Goal: Transaction & Acquisition: Purchase product/service

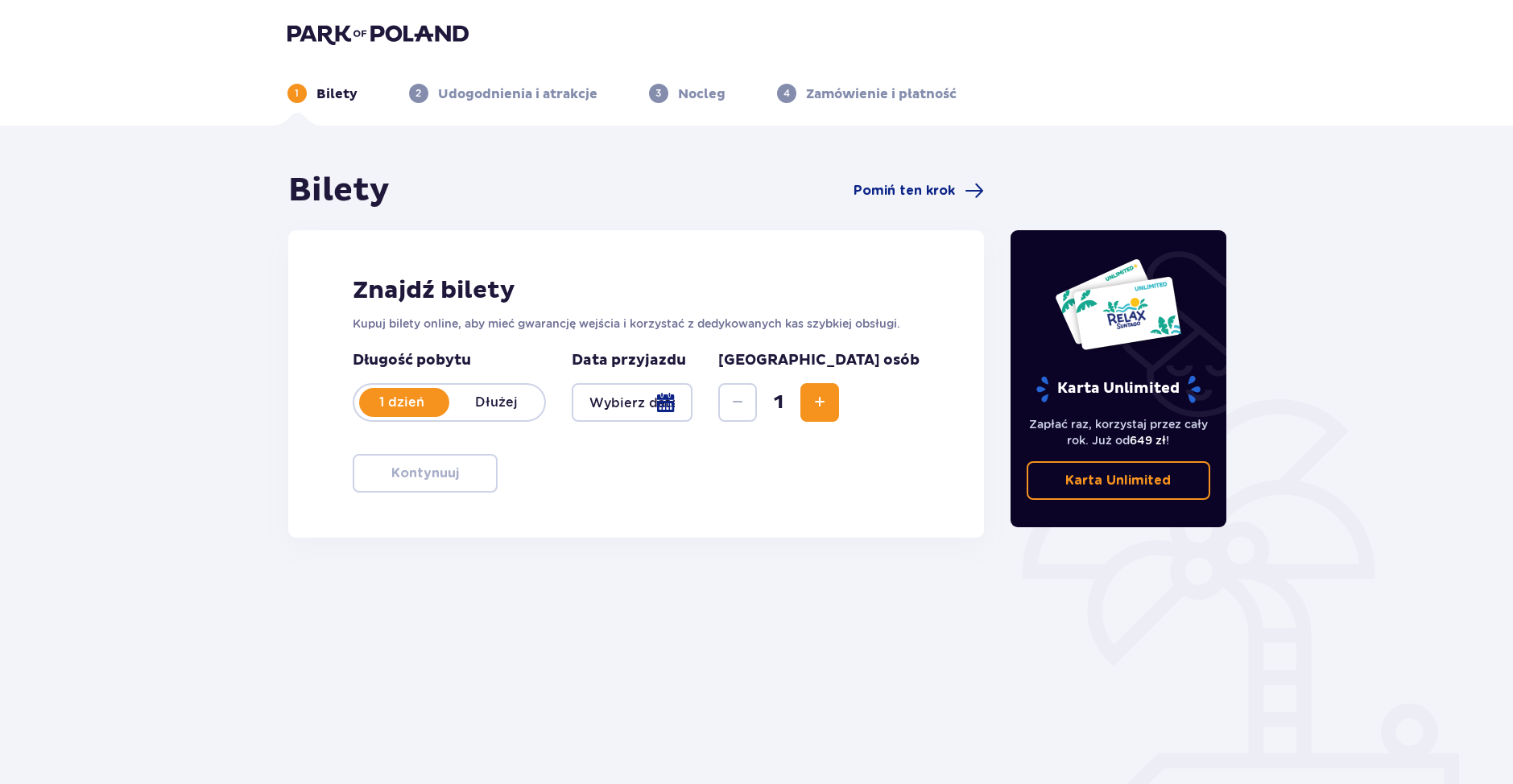
type input "[DATE]"
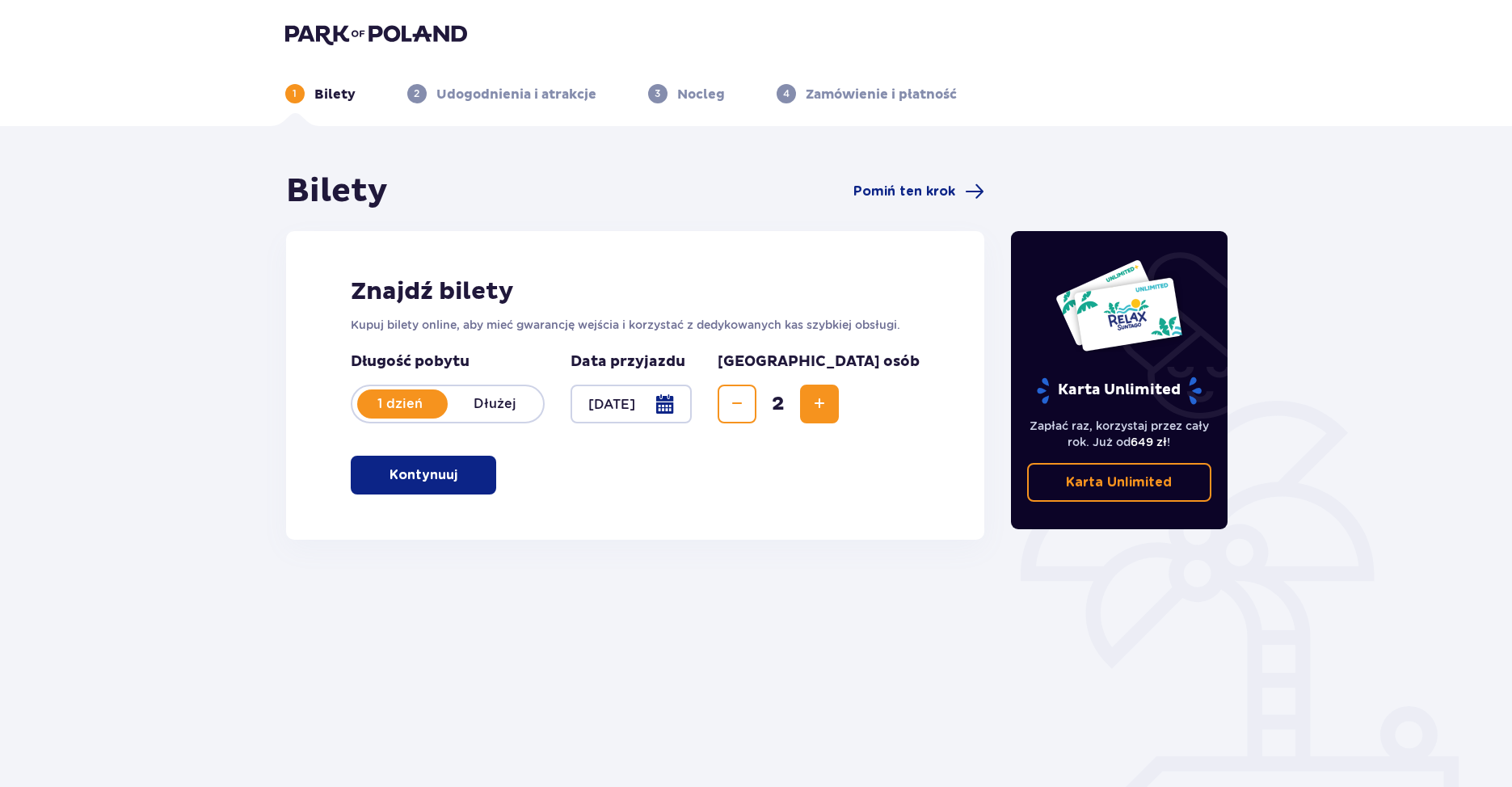
click at [421, 481] on p "Kontynuuj" at bounding box center [423, 475] width 68 height 18
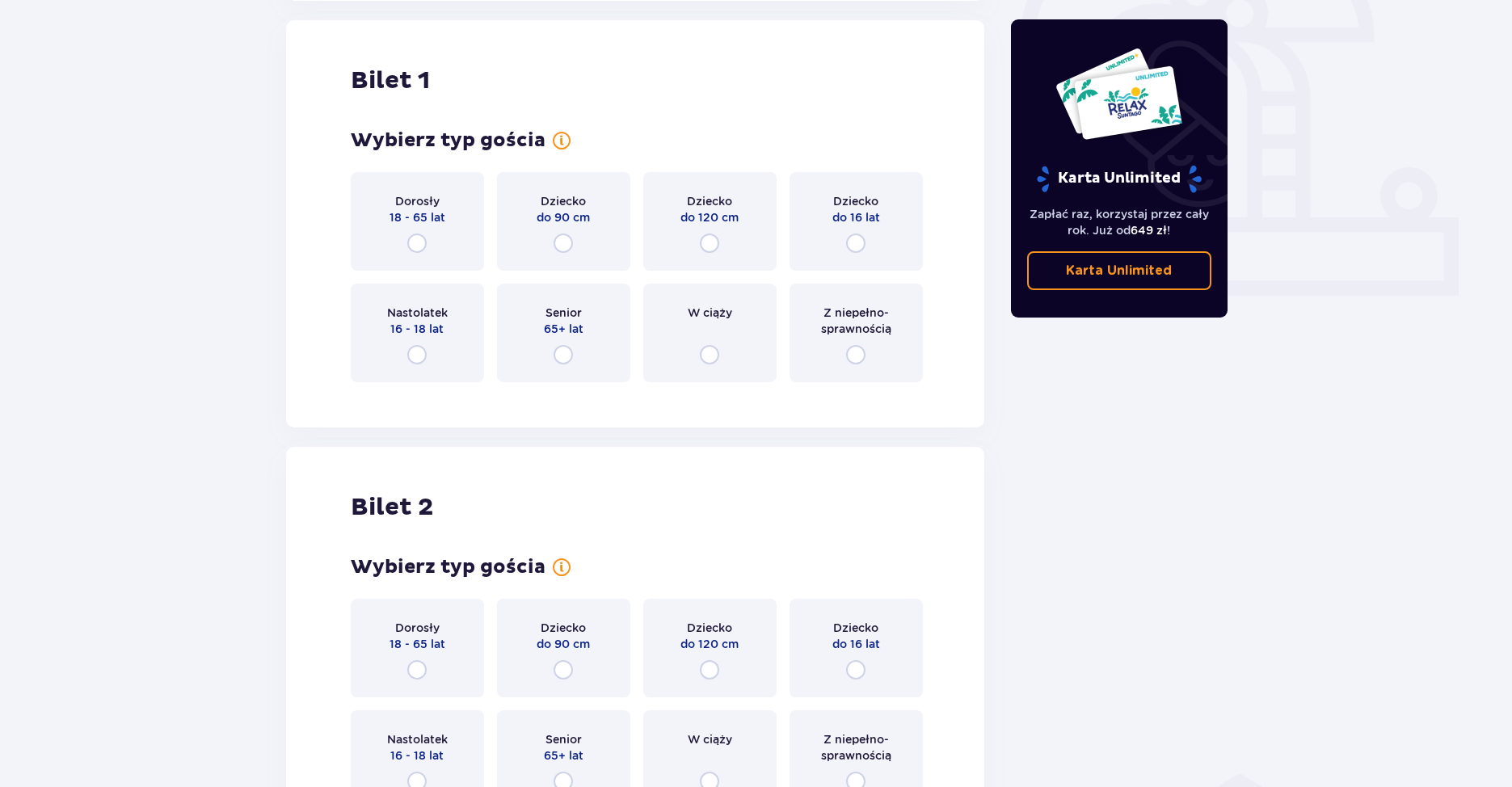
scroll to position [540, 0]
click at [429, 245] on div "Dorosły 18 - 65 lat" at bounding box center [418, 220] width 134 height 99
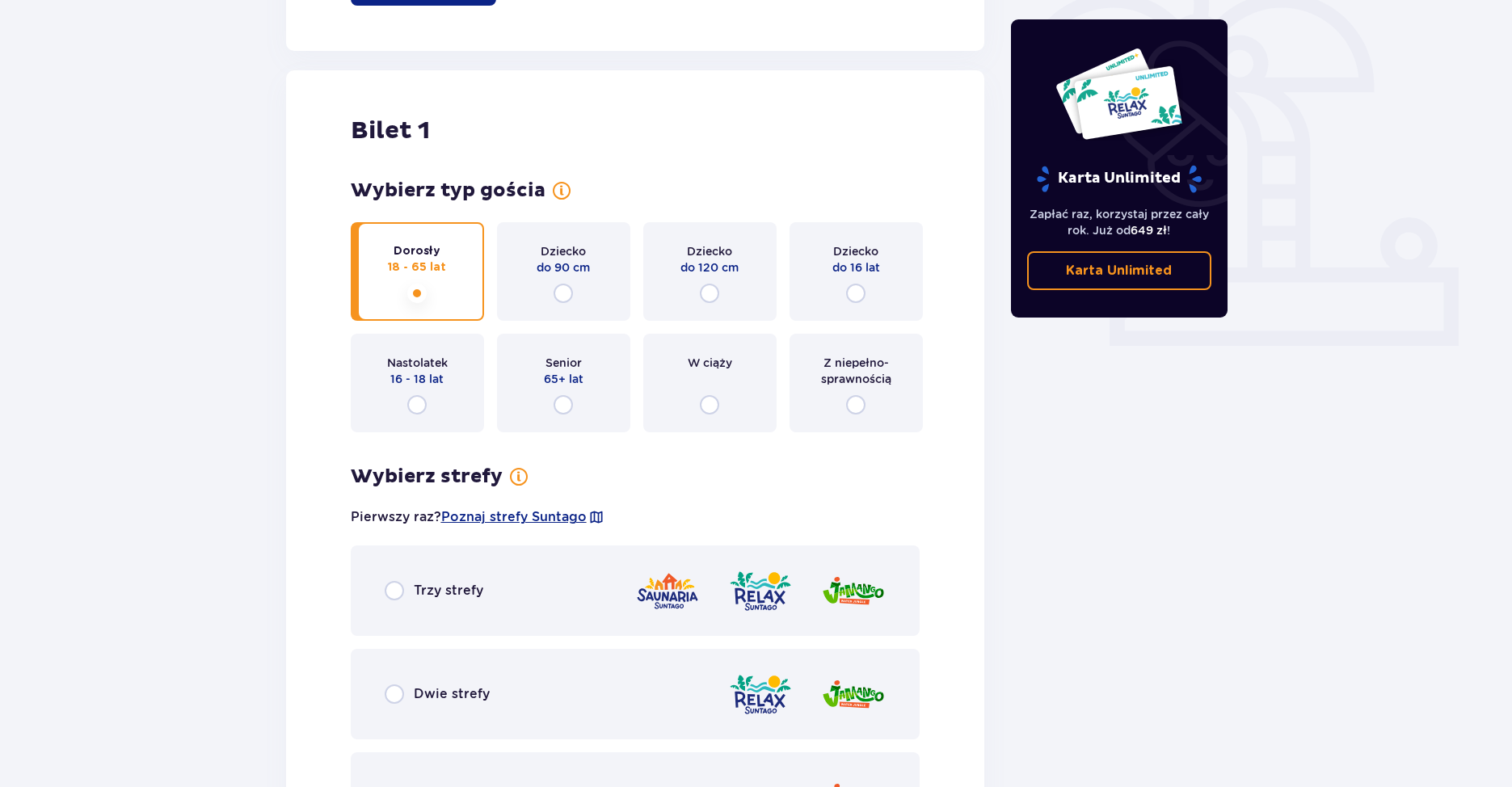
scroll to position [611, 0]
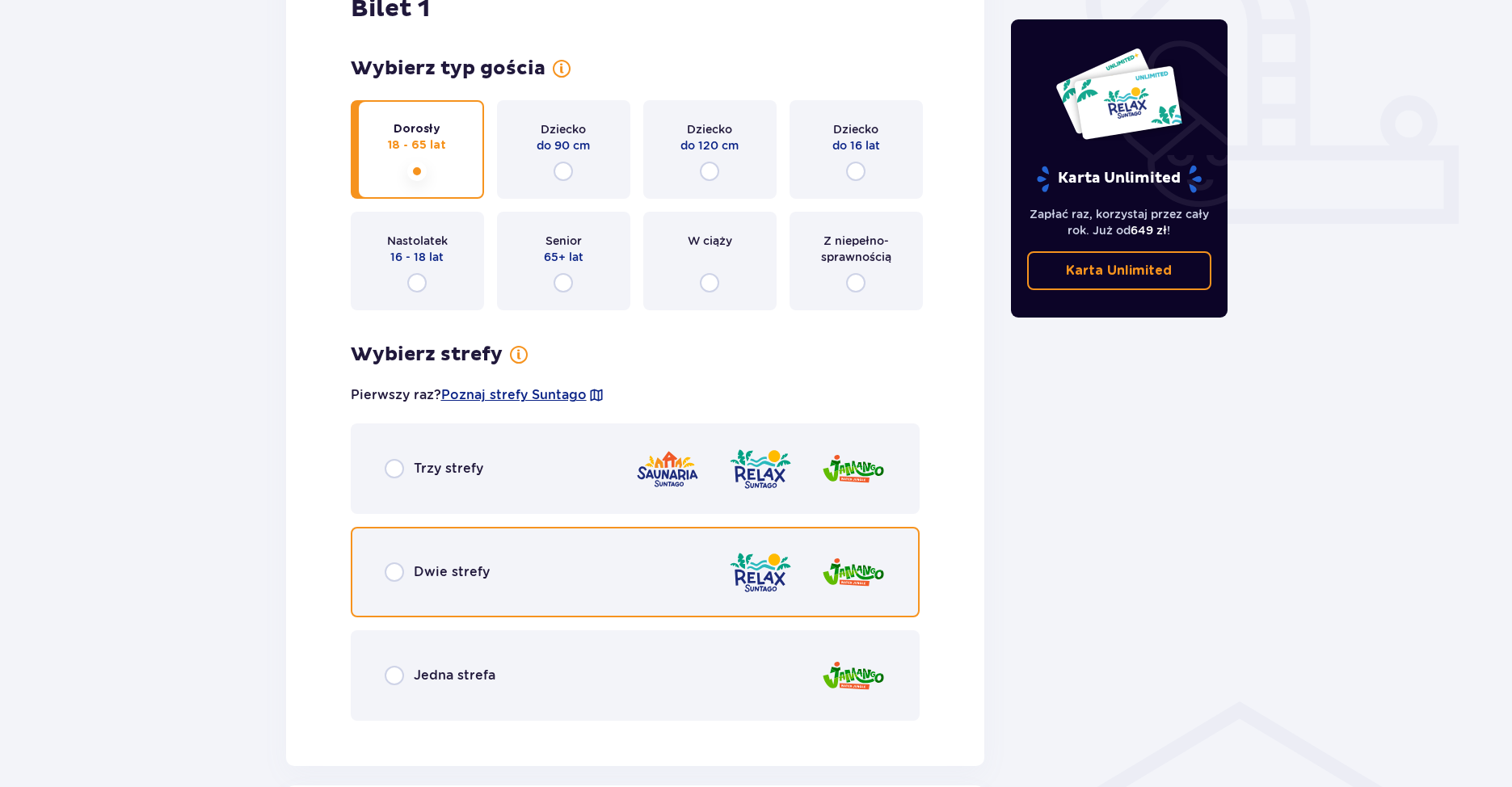
click at [391, 573] on input "radio" at bounding box center [395, 572] width 20 height 20
radio input "true"
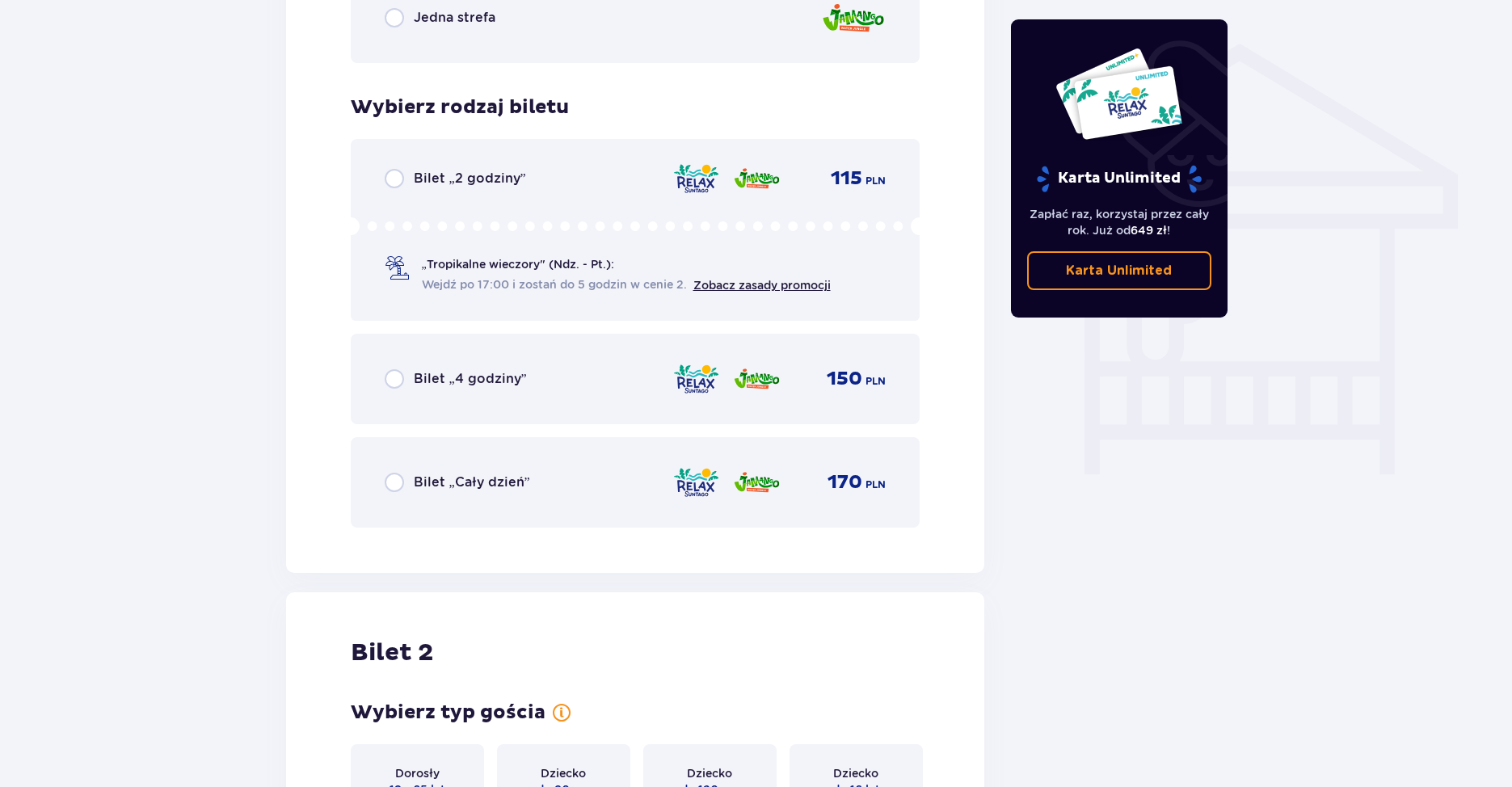
scroll to position [1264, 0]
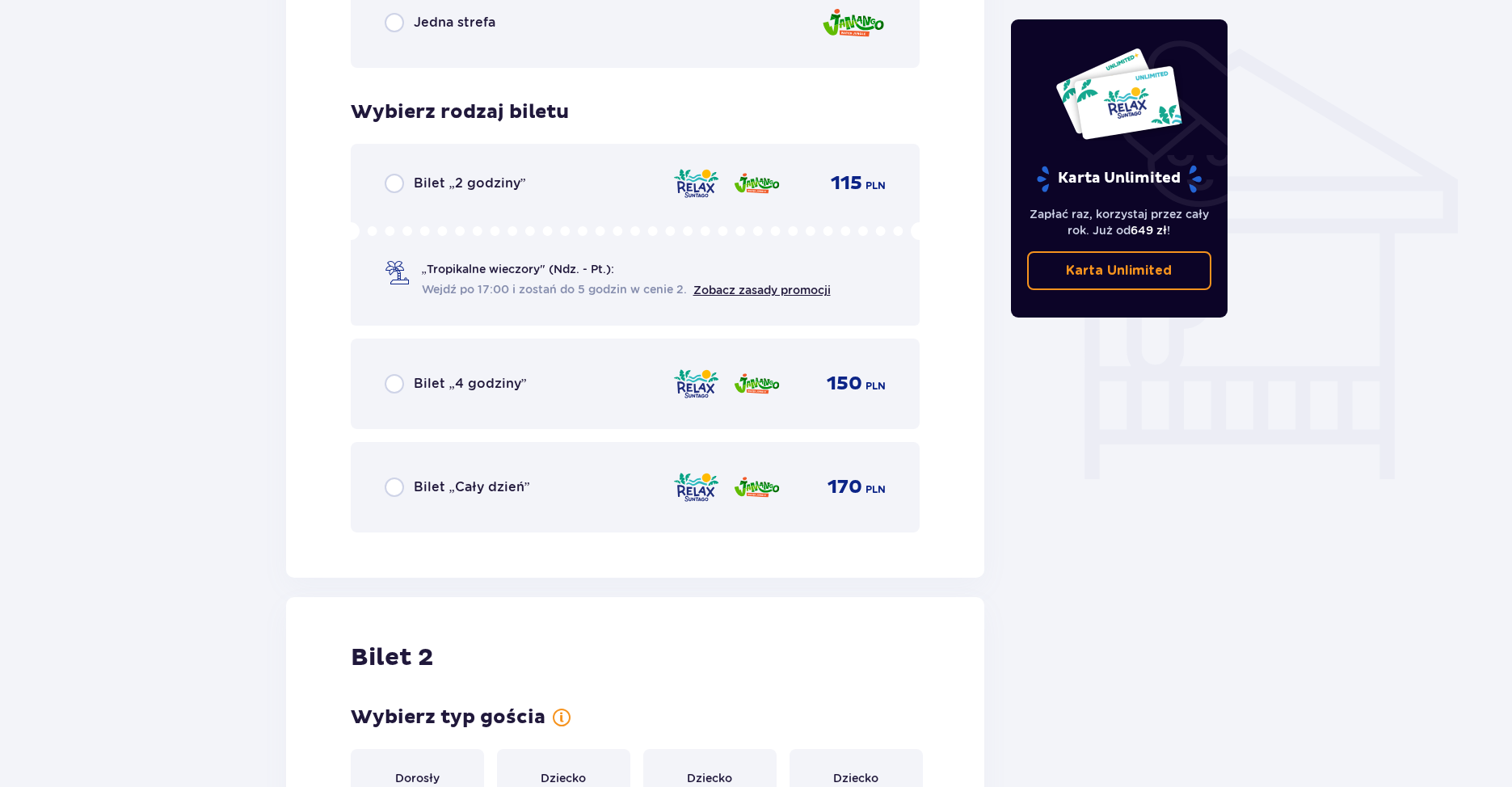
click at [413, 489] on p "Bilet „Cały dzień”" at bounding box center [471, 488] width 117 height 18
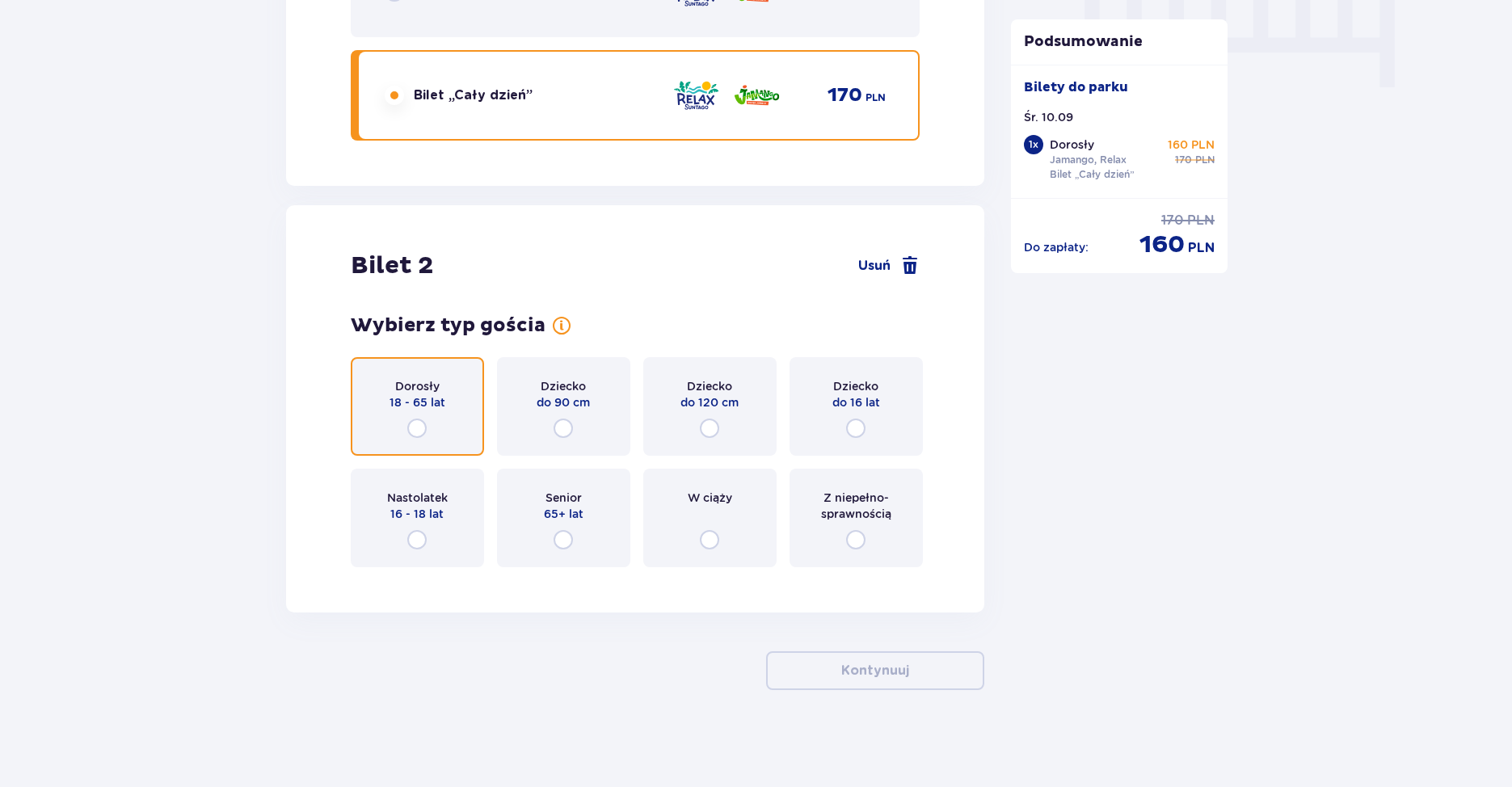
click at [418, 429] on input "radio" at bounding box center [417, 429] width 20 height 20
radio input "true"
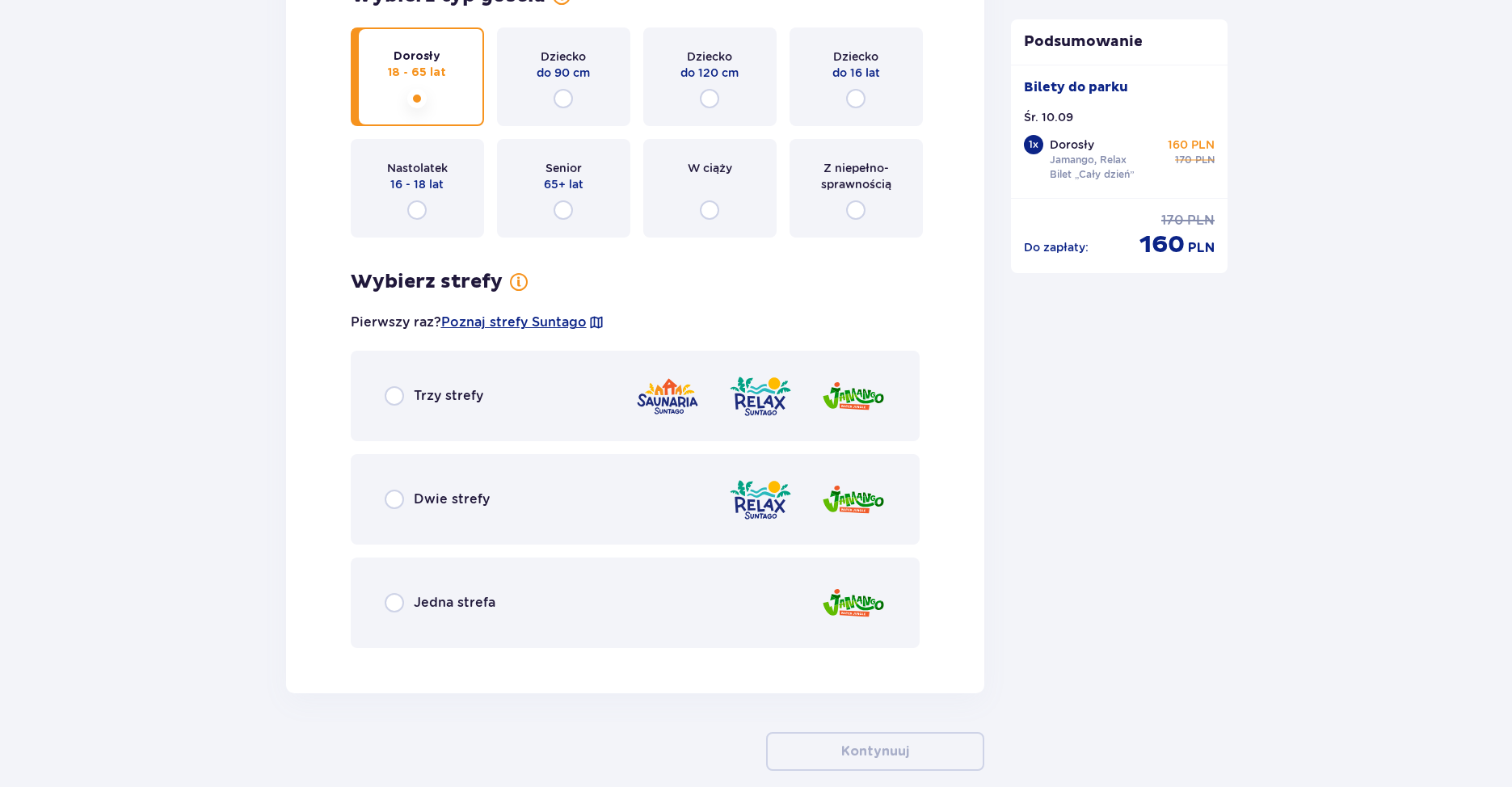
drag, startPoint x: 422, startPoint y: 489, endPoint x: 435, endPoint y: 508, distance: 23.0
click at [422, 490] on div "Dwie strefy" at bounding box center [437, 499] width 105 height 20
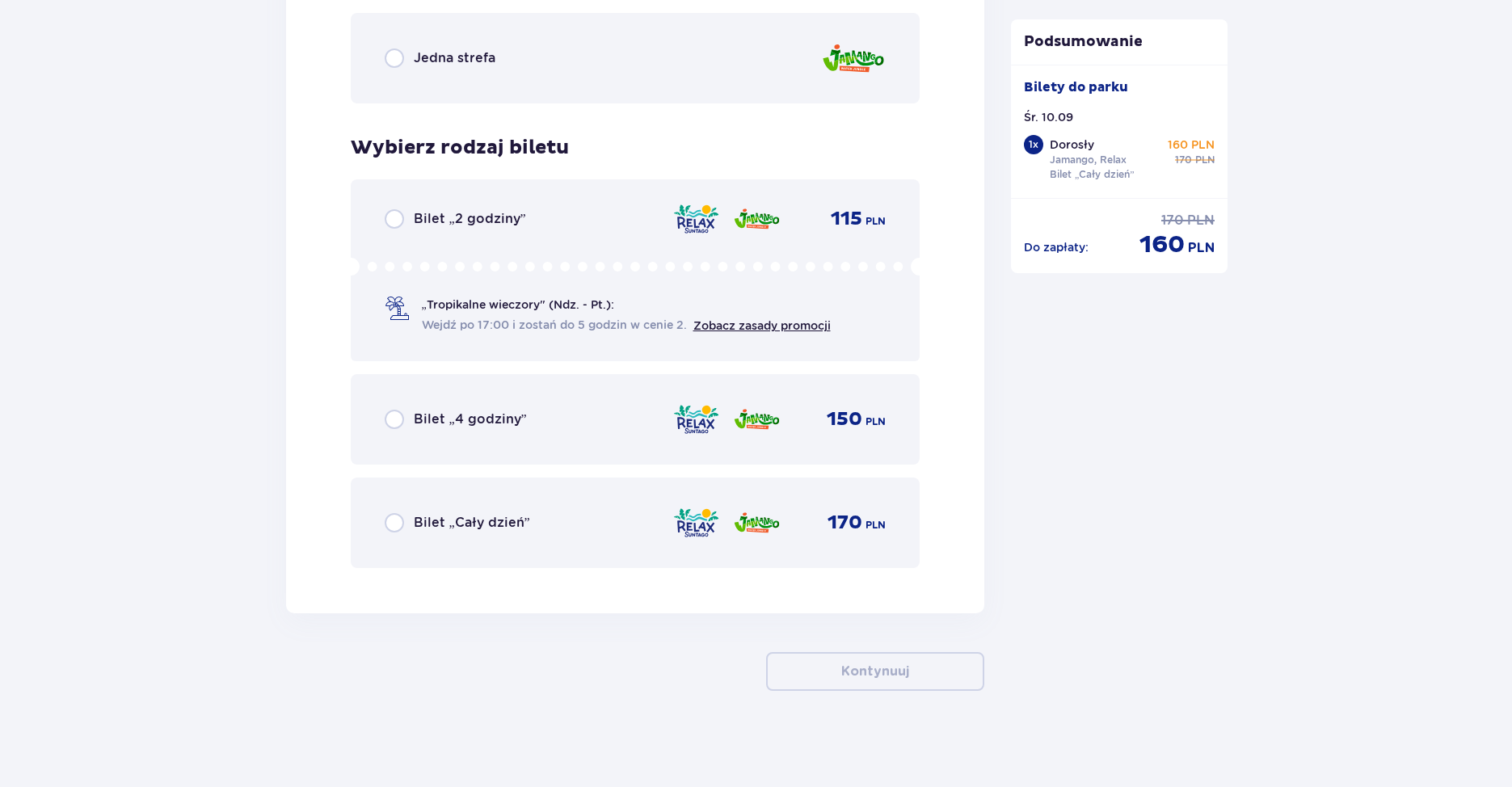
scroll to position [2531, 0]
click at [473, 518] on p "Bilet „Cały dzień”" at bounding box center [471, 522] width 117 height 18
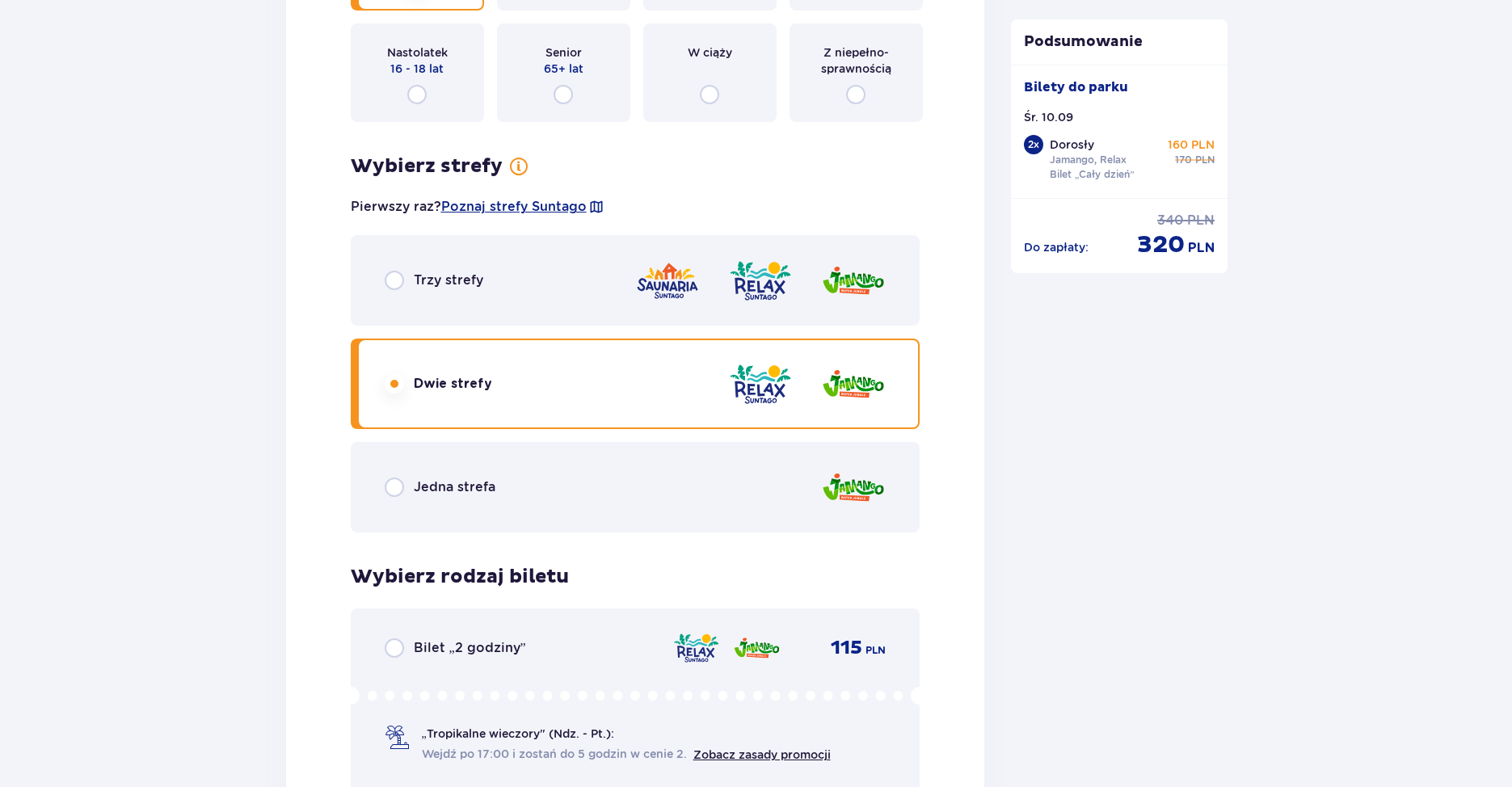
scroll to position [2667, 0]
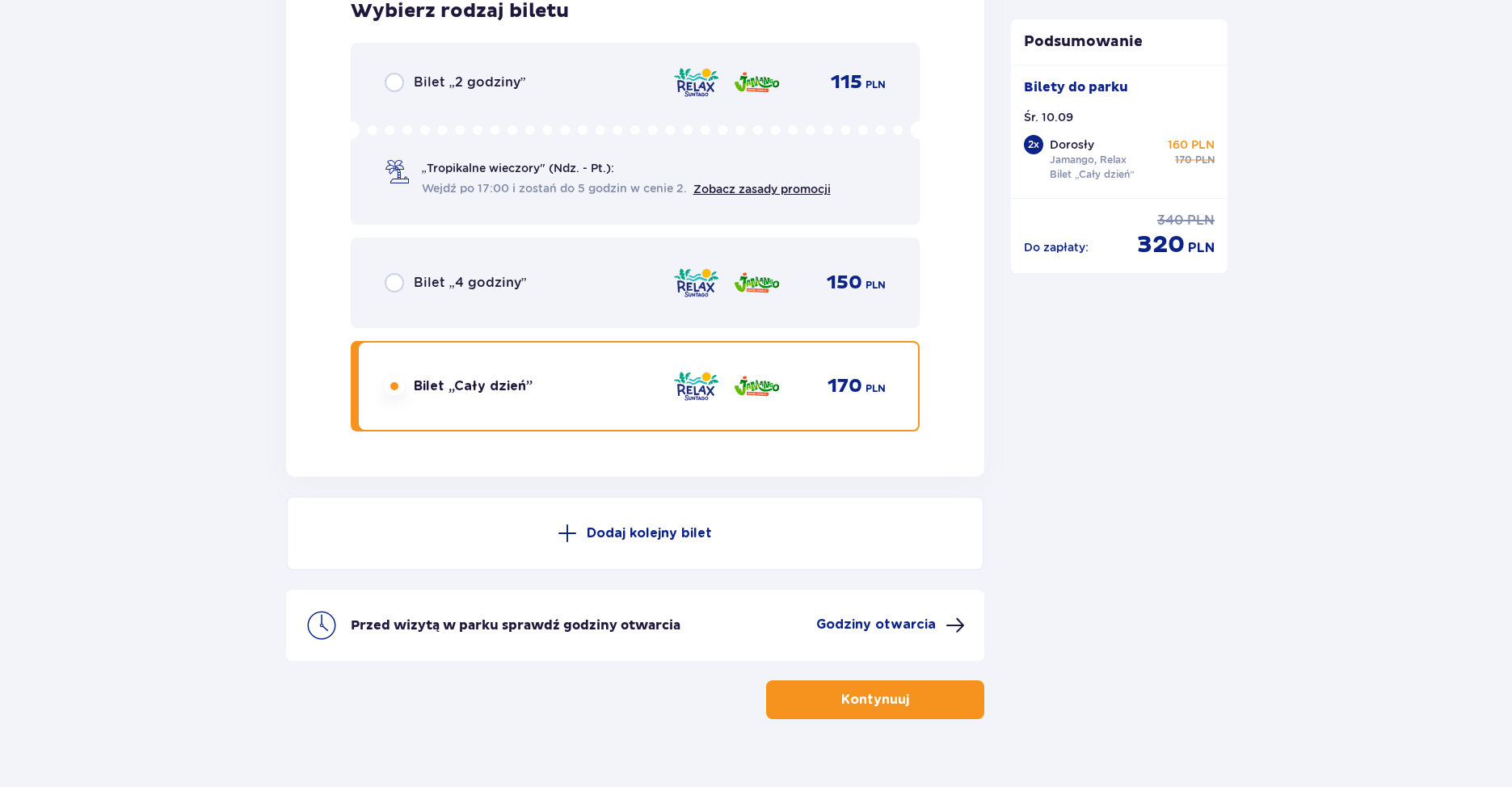
click at [856, 698] on p "Kontynuuj" at bounding box center [875, 700] width 68 height 18
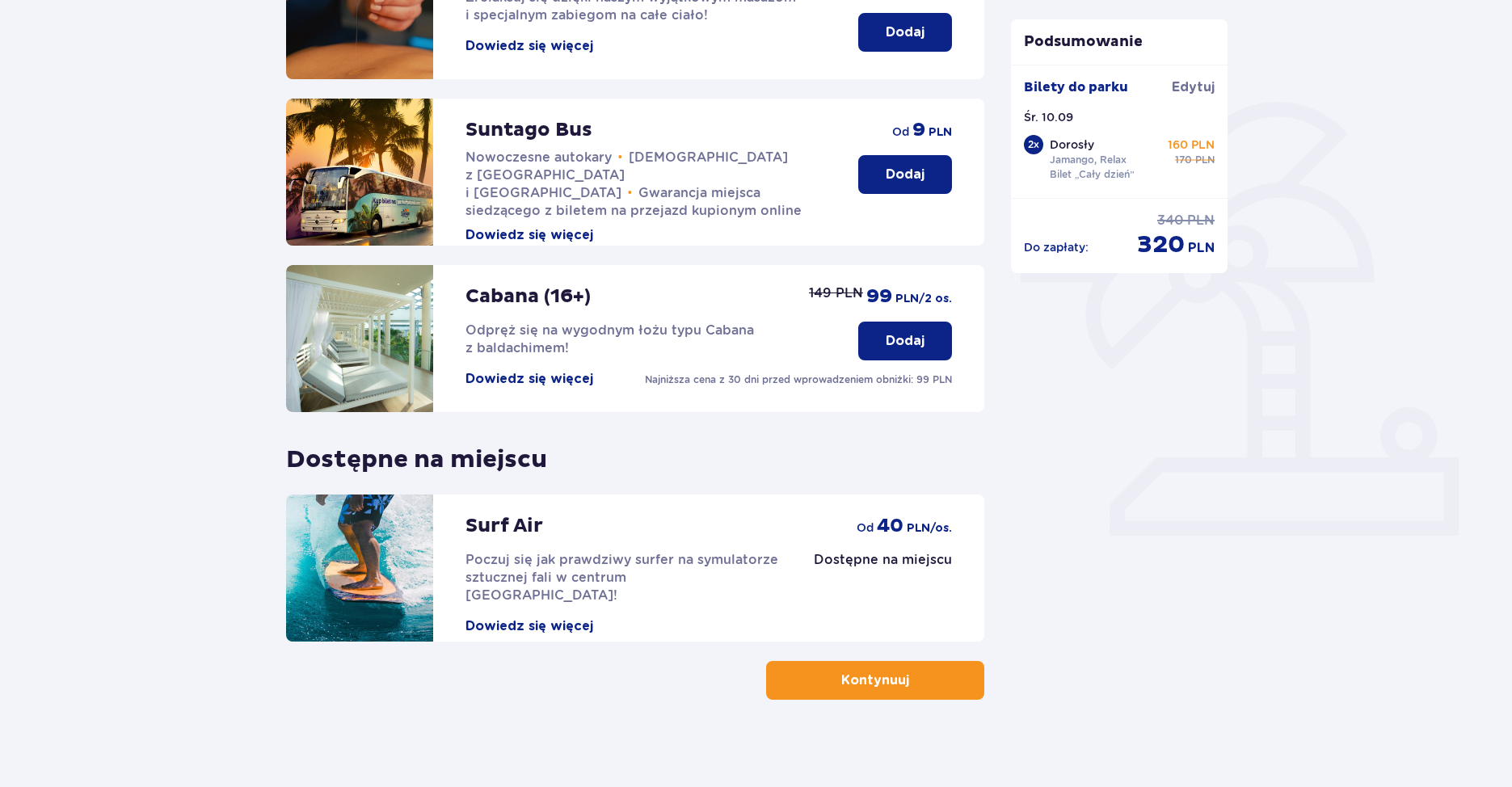
scroll to position [308, 0]
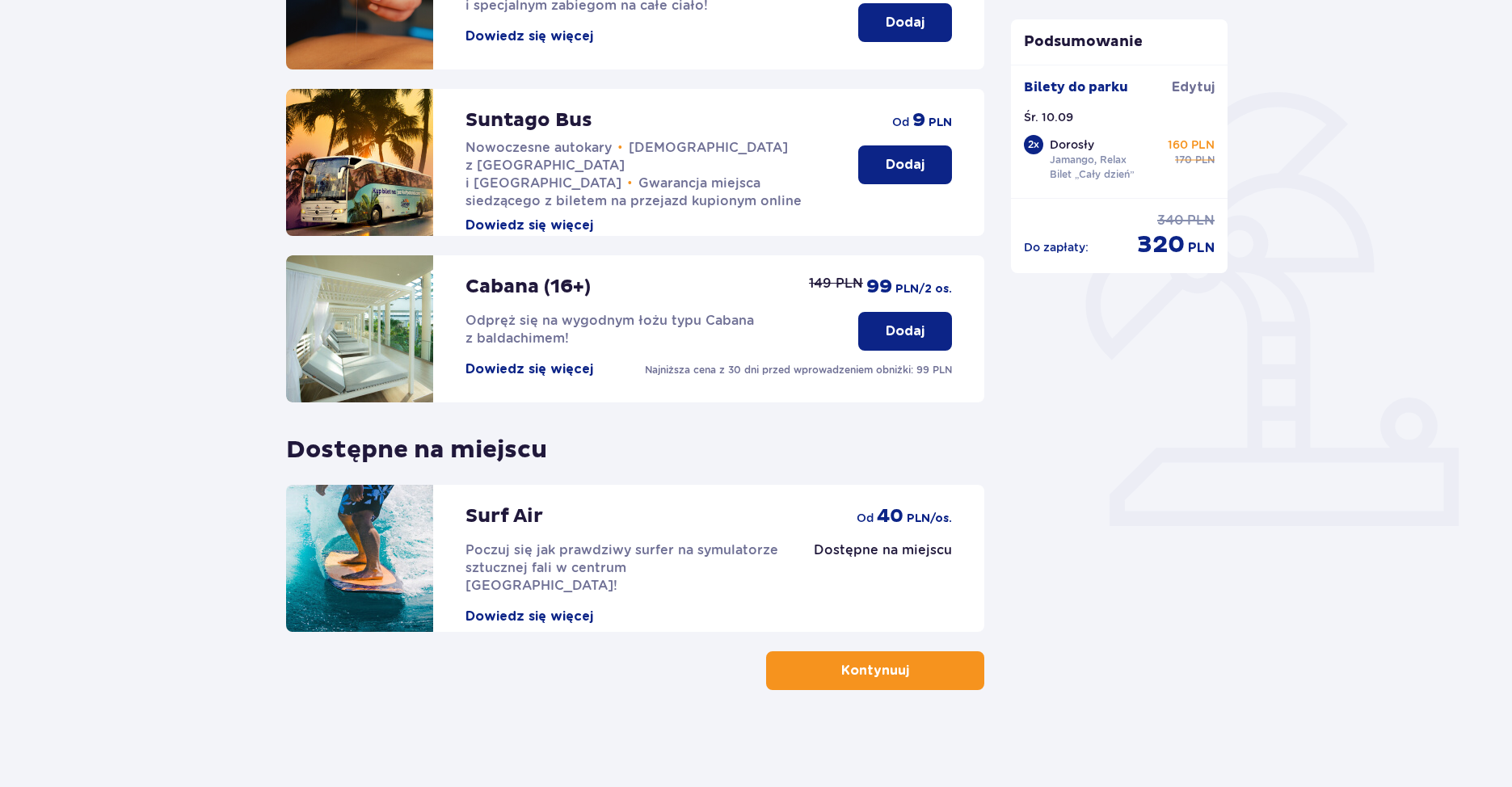
click at [918, 661] on span "button" at bounding box center [912, 671] width 20 height 20
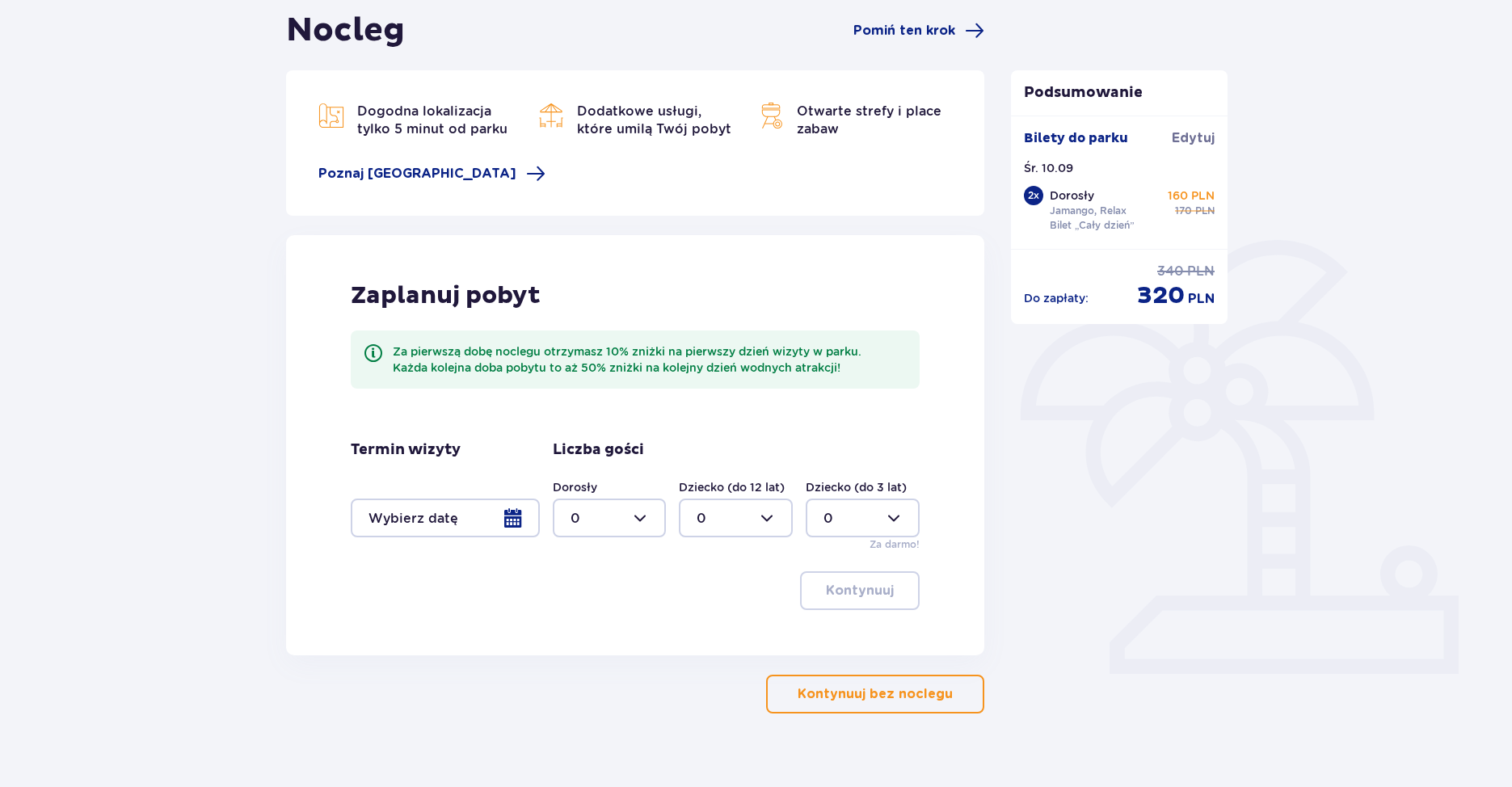
scroll to position [161, 0]
drag, startPoint x: 786, startPoint y: 721, endPoint x: 767, endPoint y: 743, distance: 29.1
click at [774, 735] on div "Nocleg Pomiń ten krok Dogodna lokalizacja tylko 5 minut od parku [GEOGRAPHIC_DA…" at bounding box center [756, 387] width 1512 height 845
click at [810, 683] on button "Kontynuuj bez noclegu" at bounding box center [875, 693] width 218 height 39
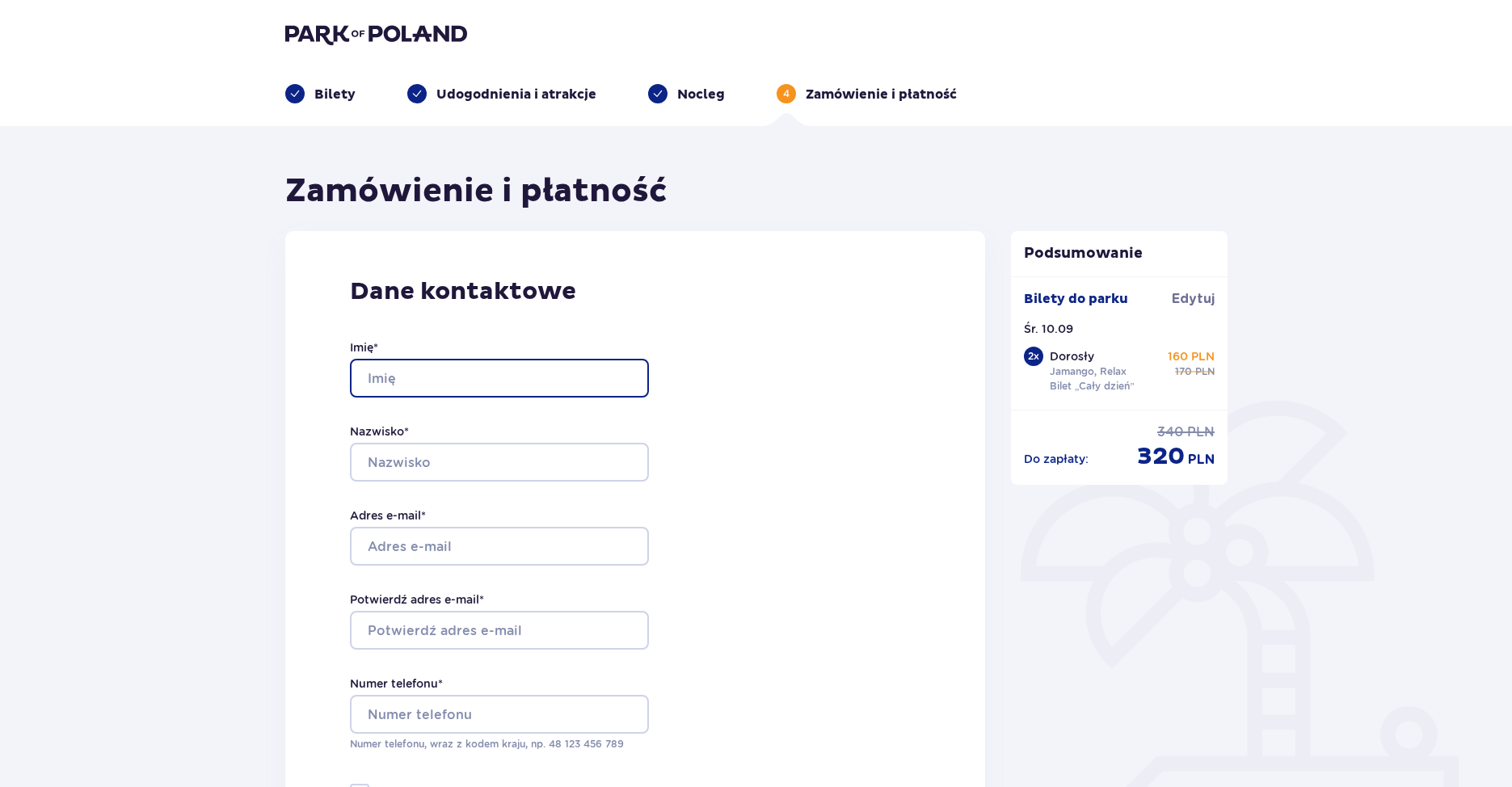
click at [584, 349] on div "Imię *" at bounding box center [500, 368] width 299 height 58
type input "Izabela"
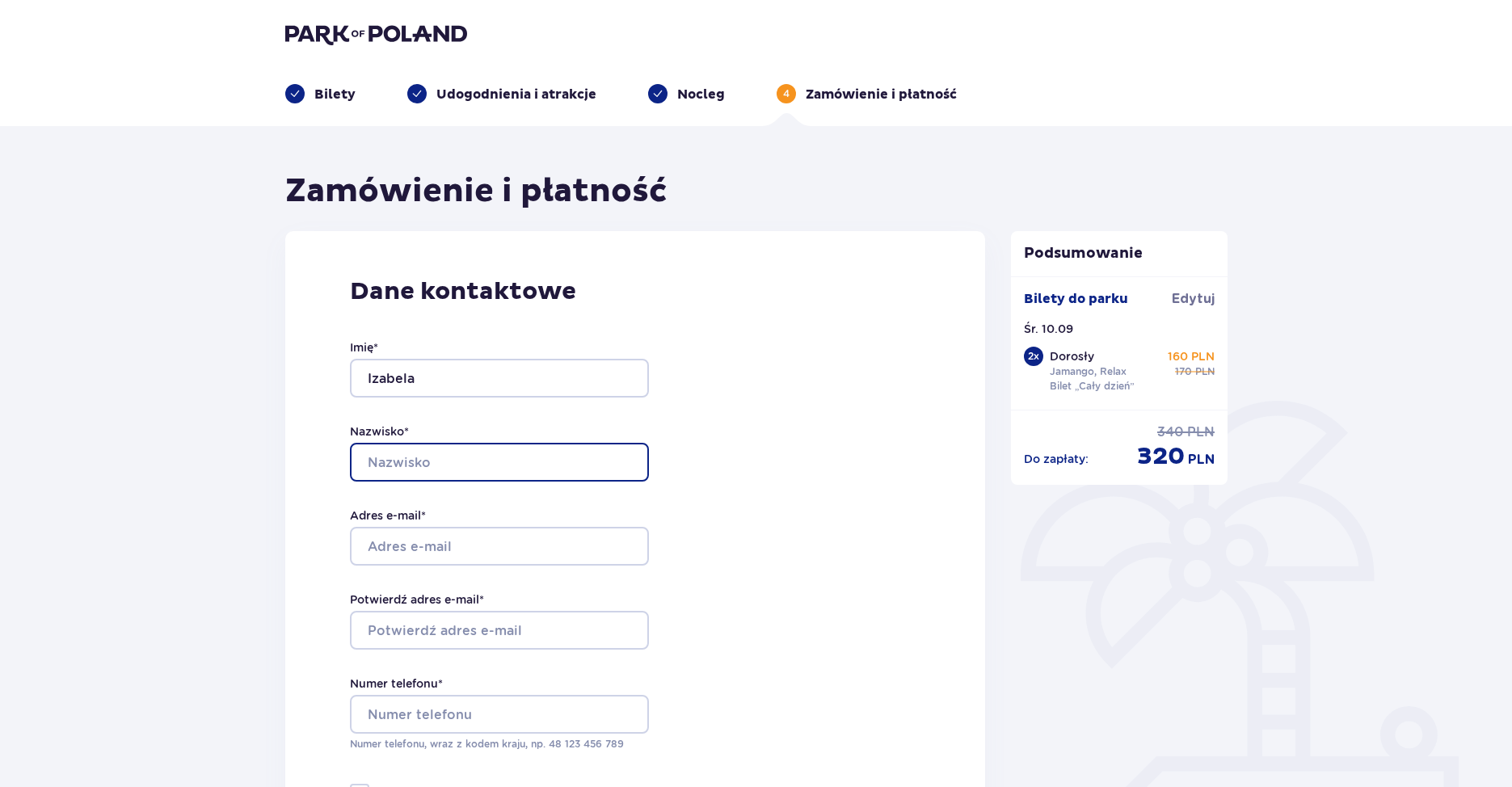
click at [454, 451] on input "Nazwisko *" at bounding box center [500, 463] width 299 height 39
type input "Kawiak"
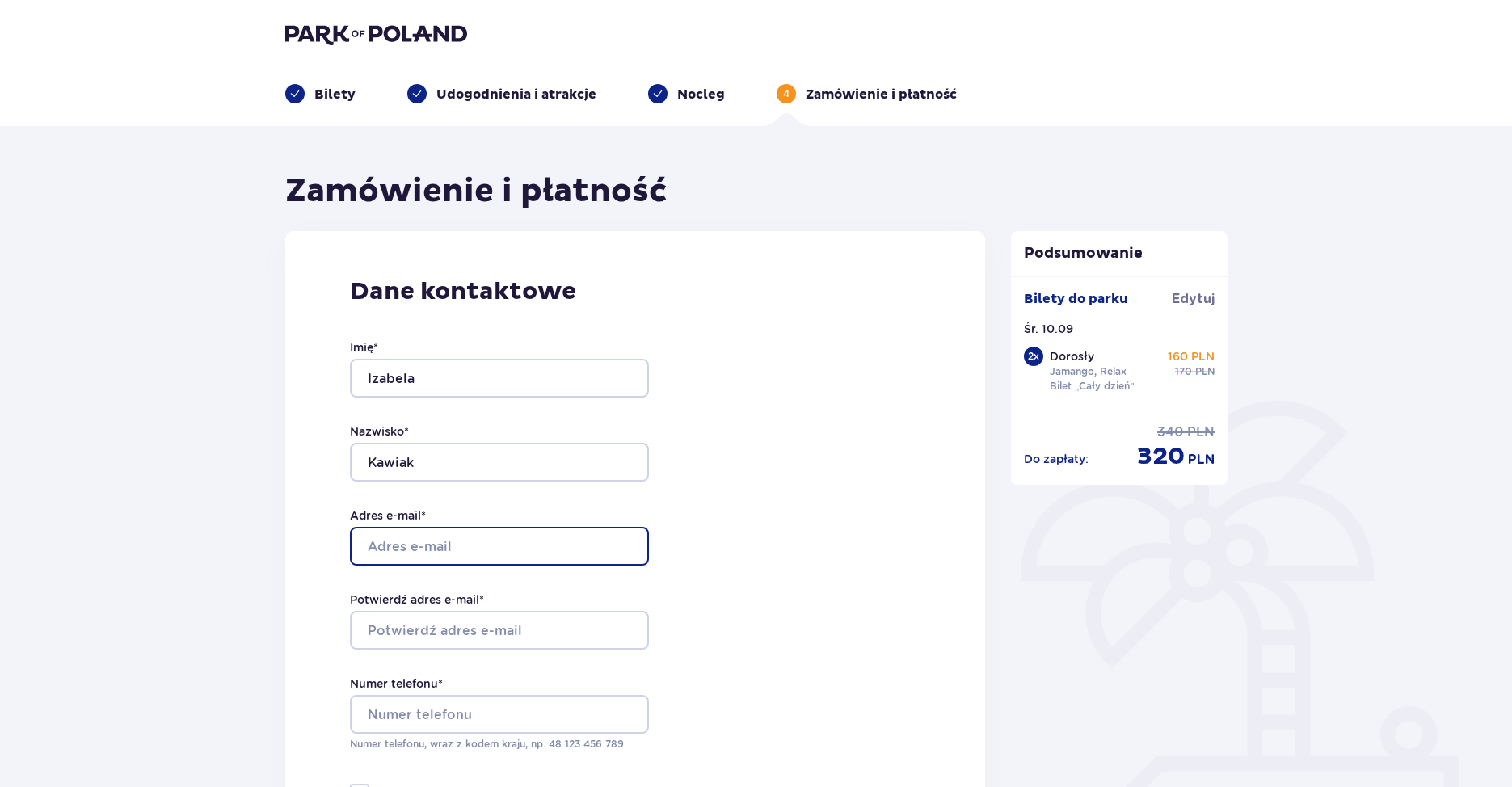
drag, startPoint x: 444, startPoint y: 537, endPoint x: 435, endPoint y: 542, distance: 10.3
click at [444, 537] on input "Adres e-mail *" at bounding box center [500, 546] width 299 height 39
type input "[EMAIL_ADDRESS][DOMAIN_NAME]"
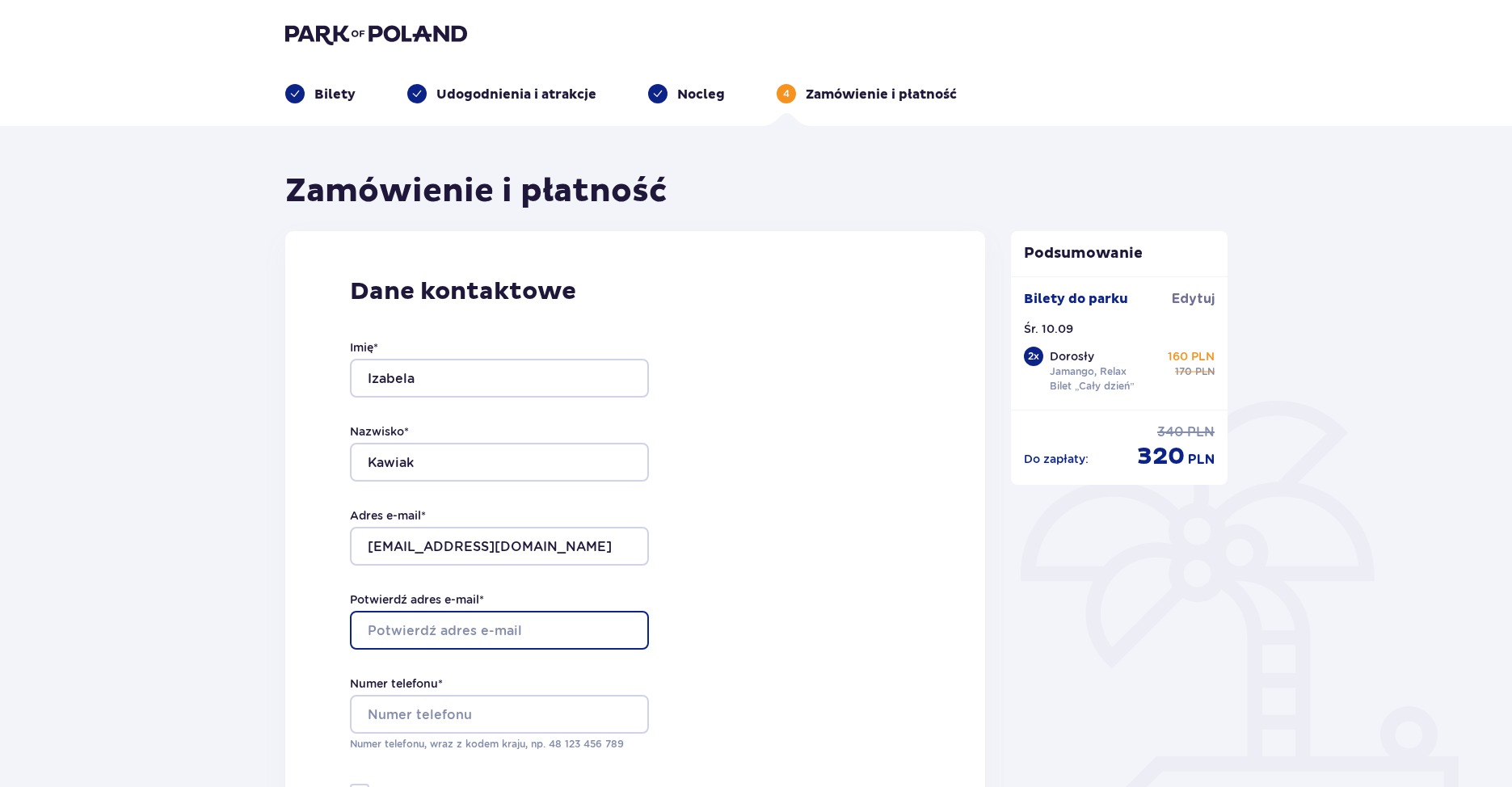
click at [480, 624] on input "Potwierdź adres e-mail *" at bounding box center [500, 631] width 299 height 39
click at [502, 628] on input "Potwierdź adres e-mail *" at bounding box center [500, 631] width 299 height 39
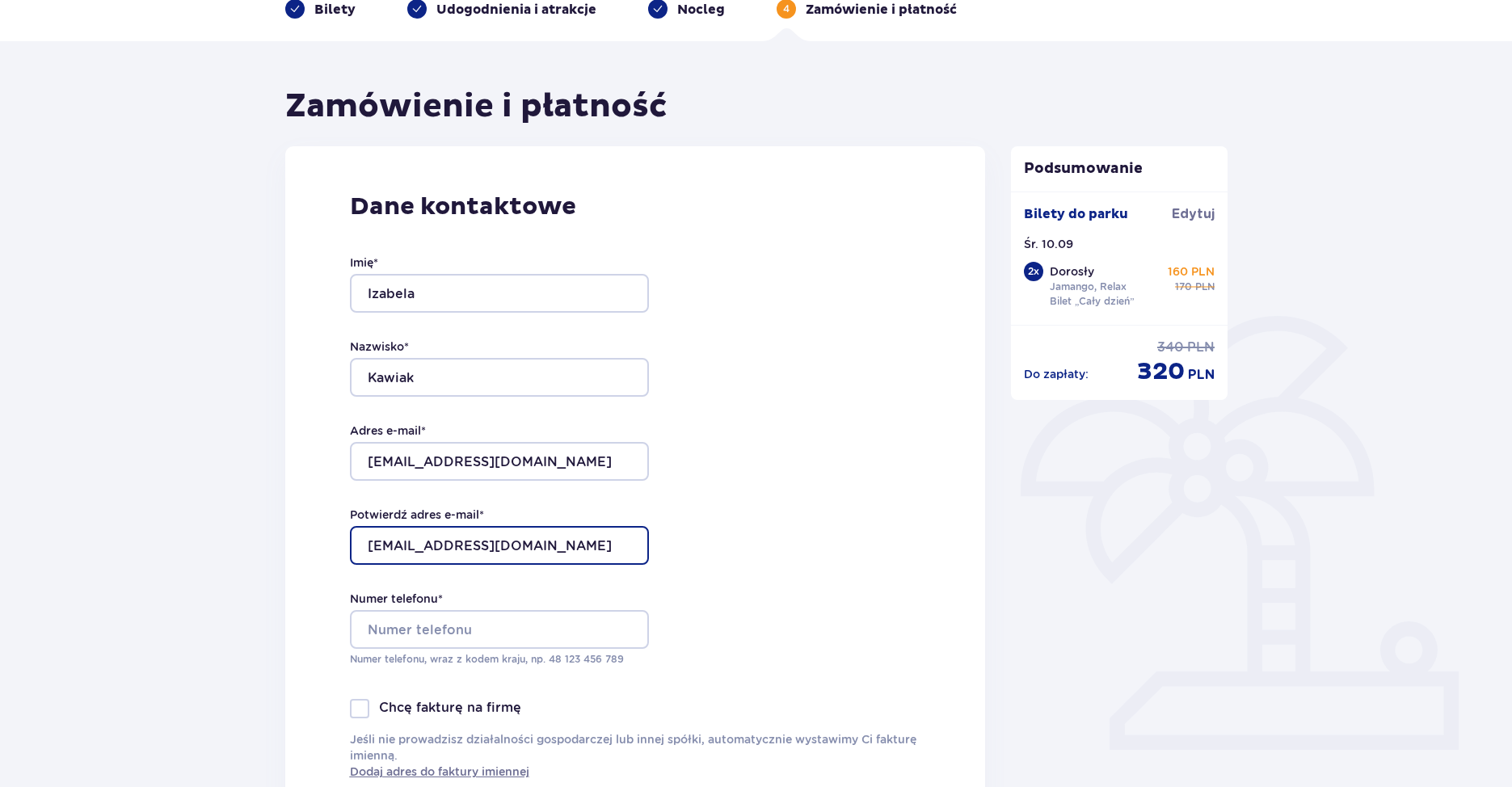
scroll to position [161, 0]
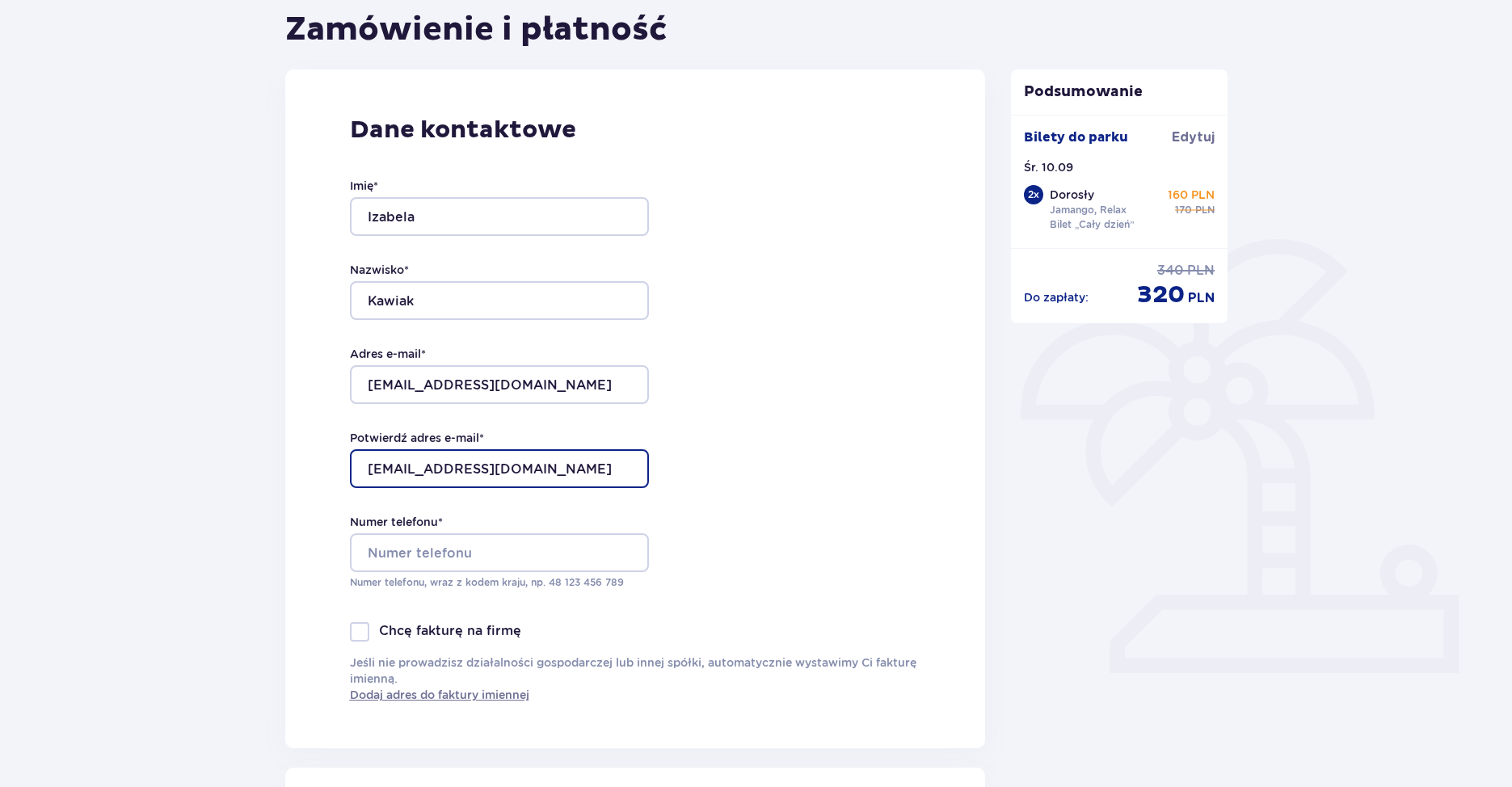
type input "[EMAIL_ADDRESS][DOMAIN_NAME]"
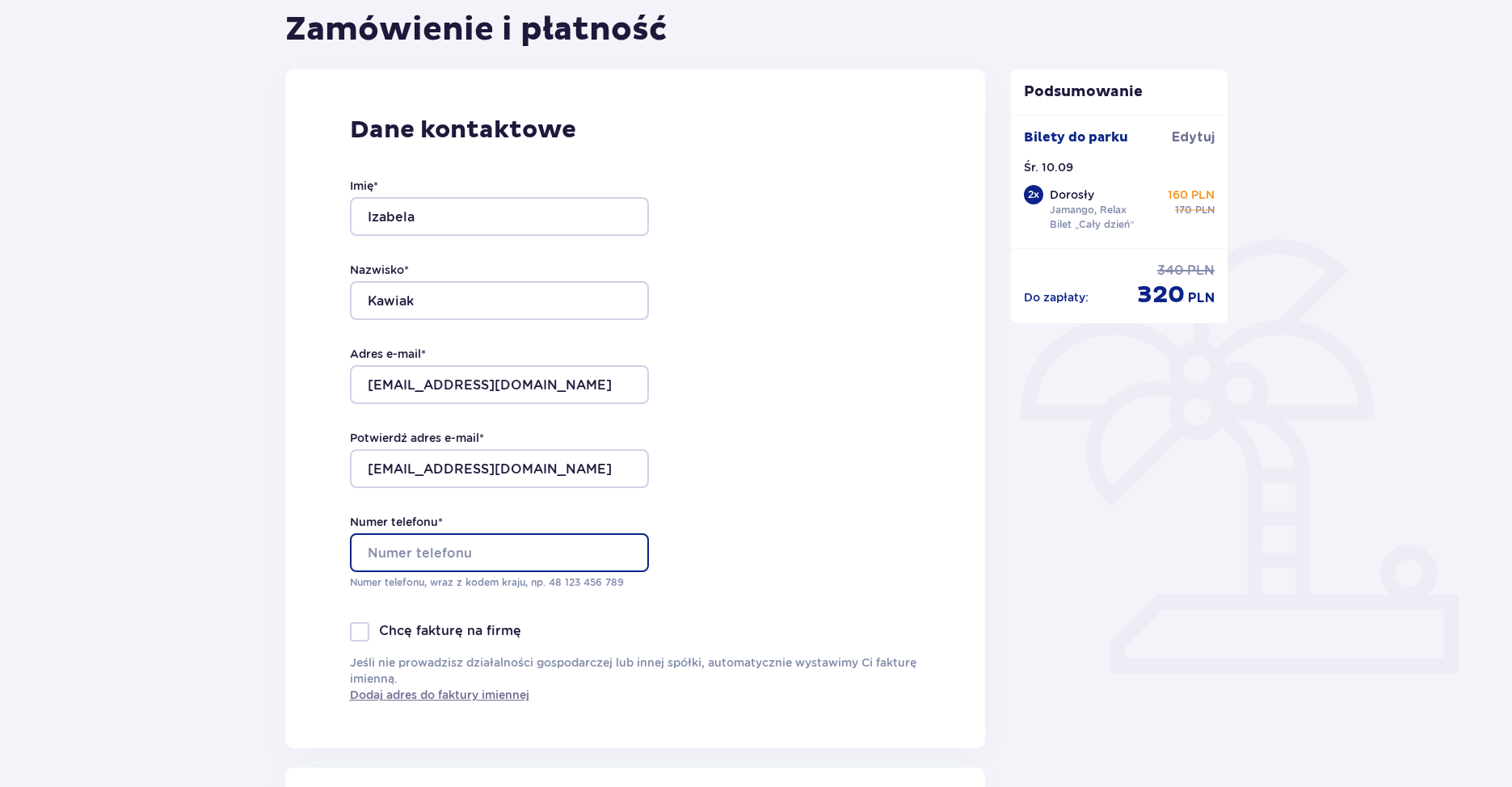
click at [451, 539] on input "Numer telefonu *" at bounding box center [500, 553] width 299 height 39
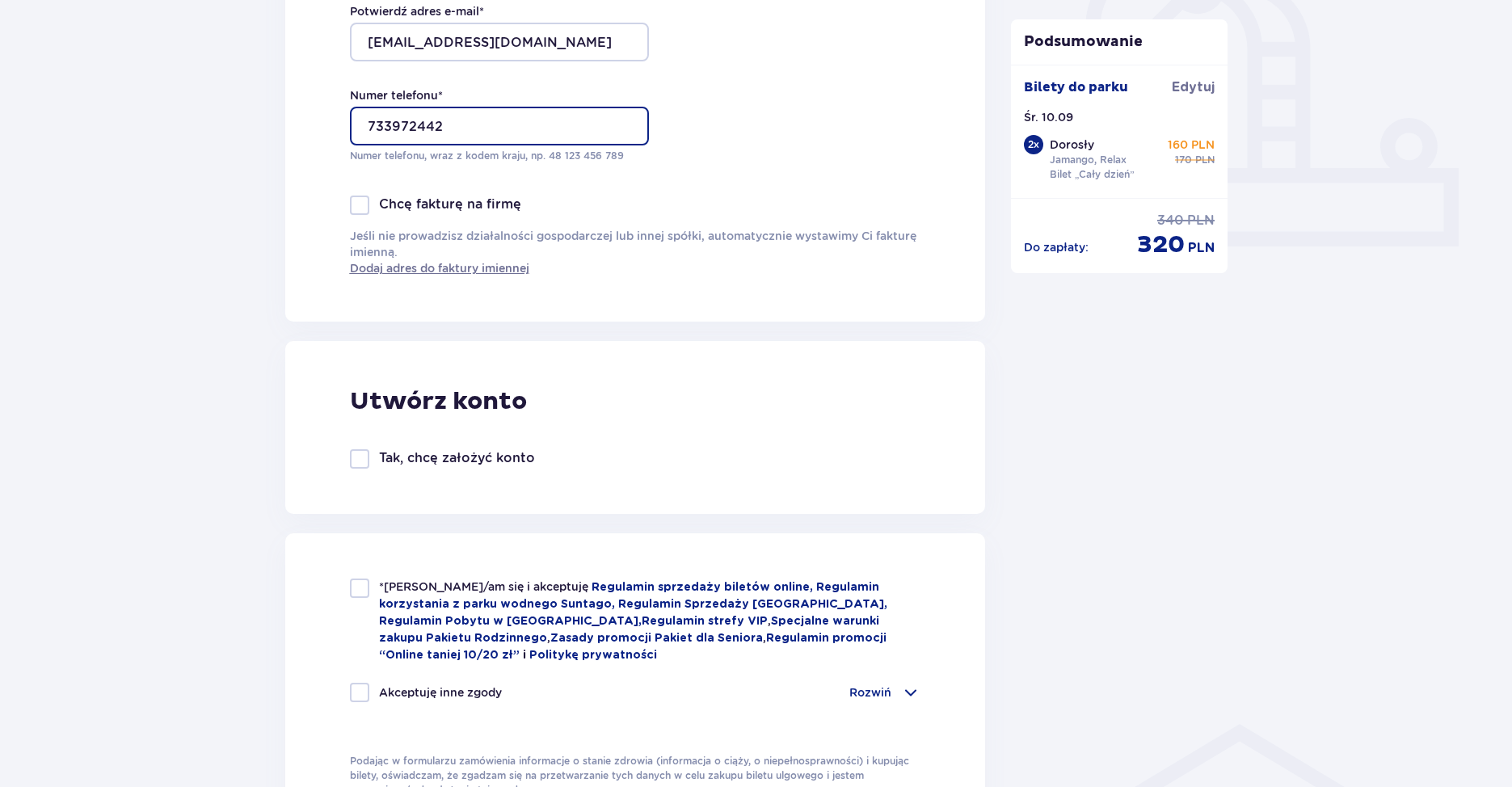
scroll to position [727, 0]
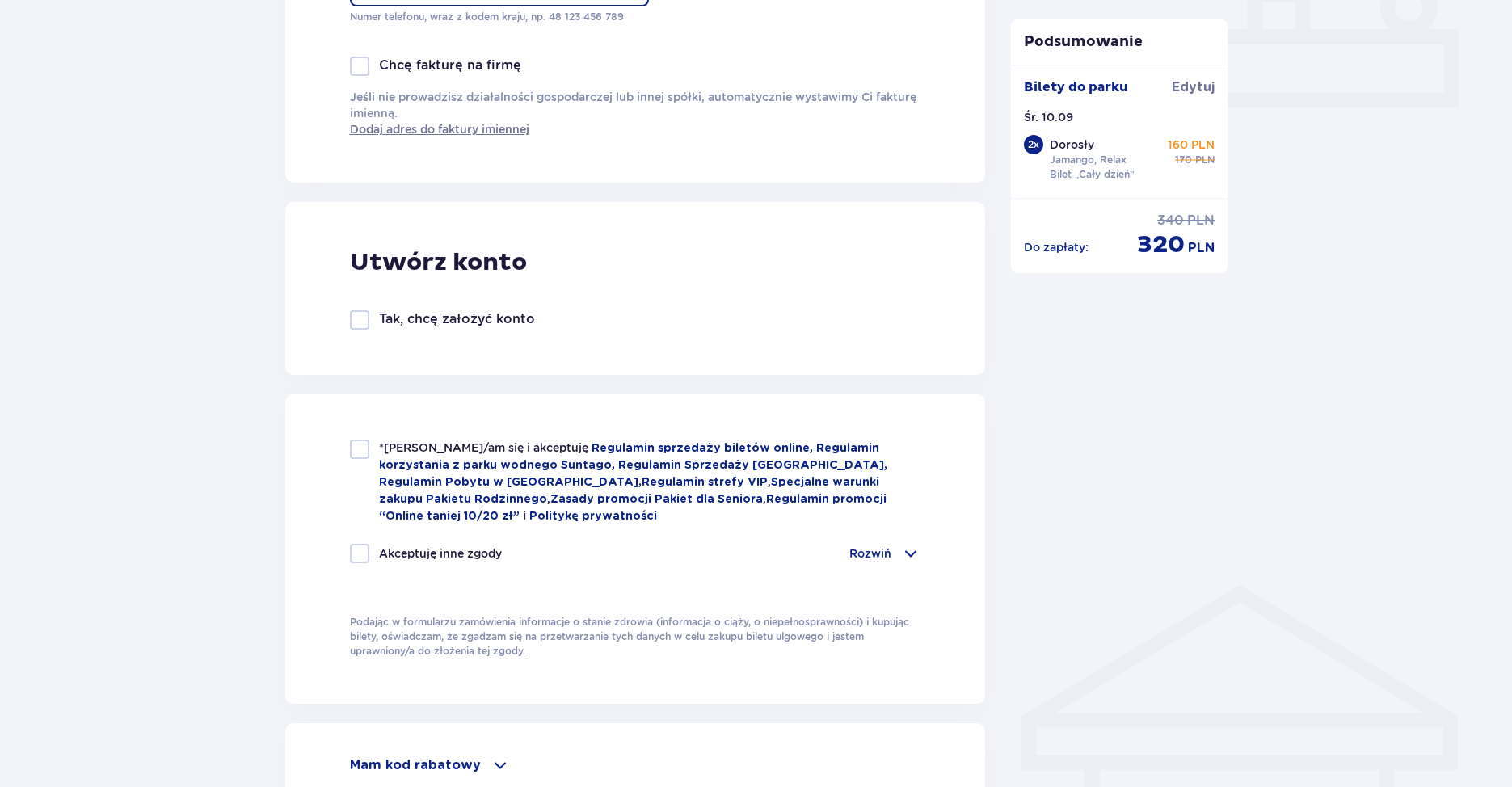
type input "733972442"
click at [364, 458] on div at bounding box center [360, 449] width 20 height 20
checkbox input "true"
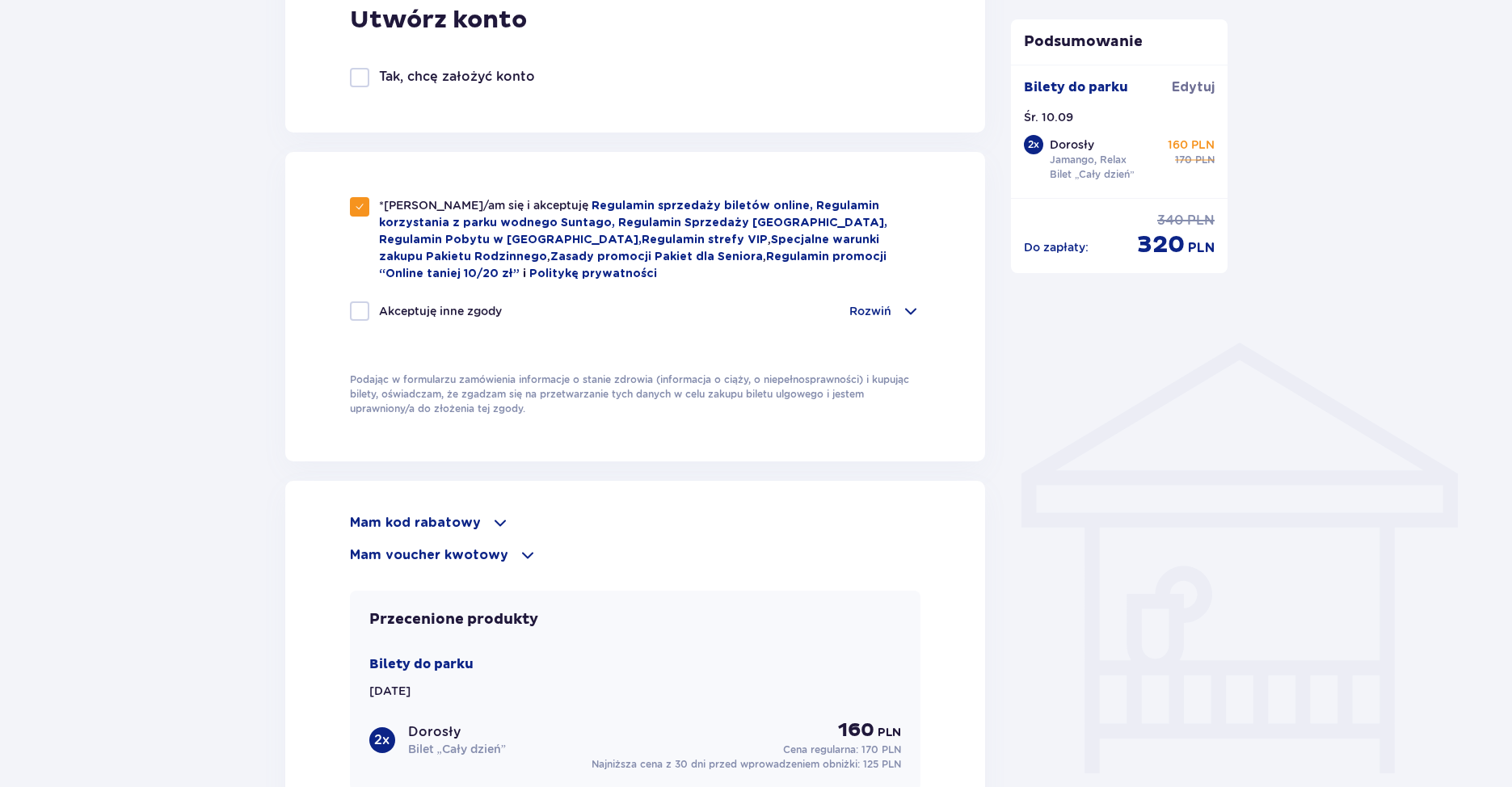
scroll to position [1051, 0]
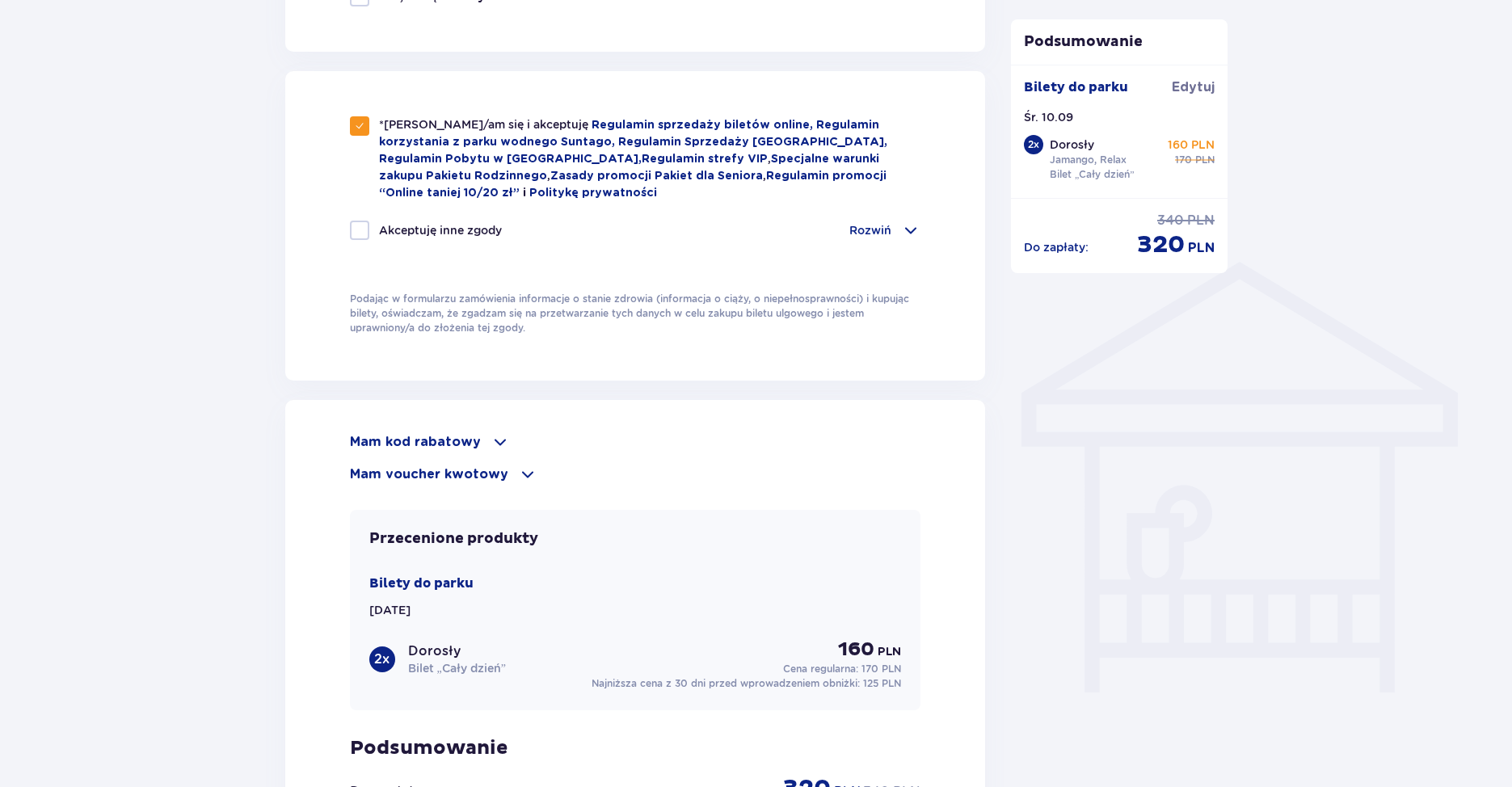
click at [490, 447] on span at bounding box center [500, 442] width 20 height 20
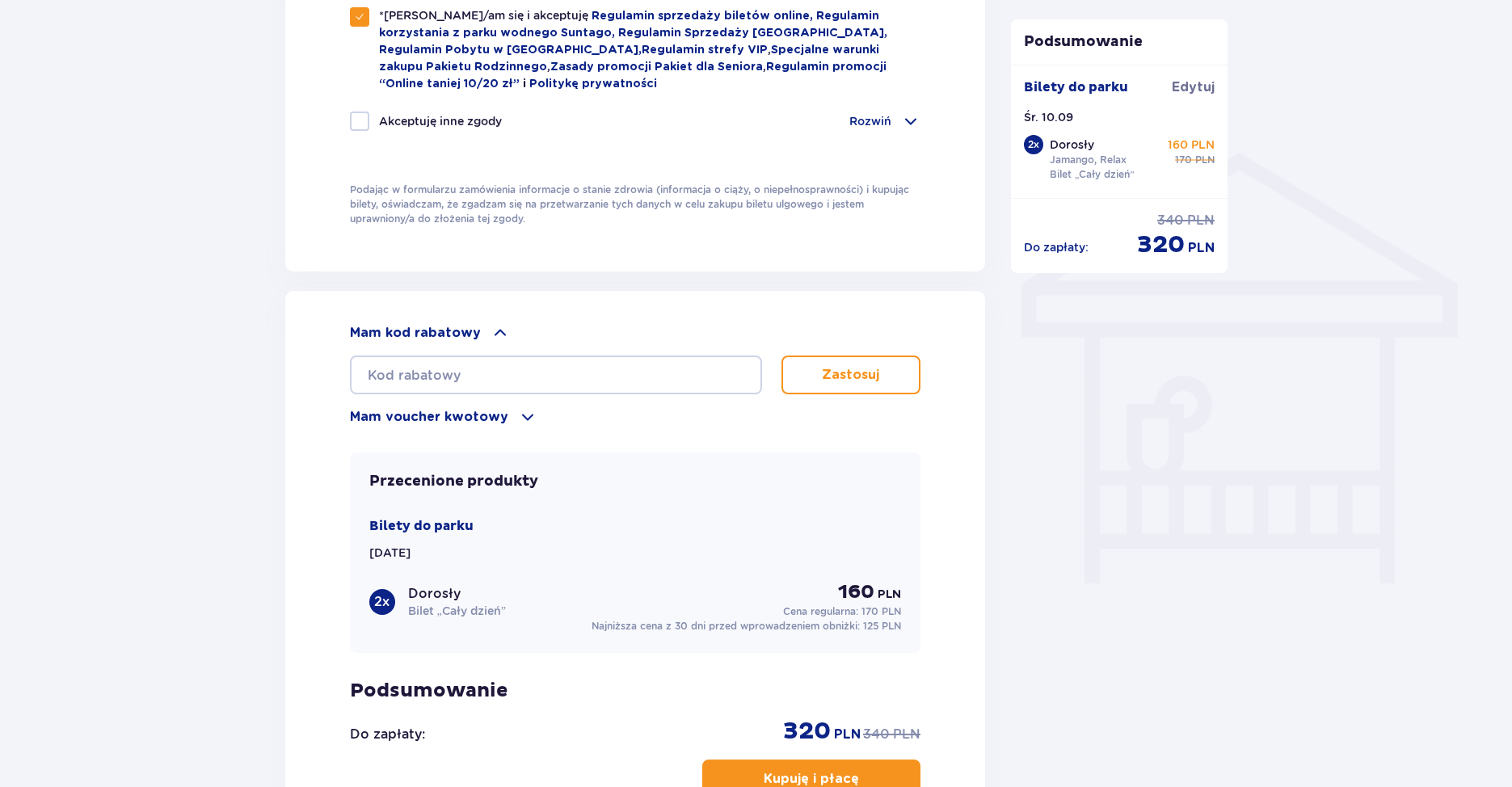
scroll to position [1131, 0]
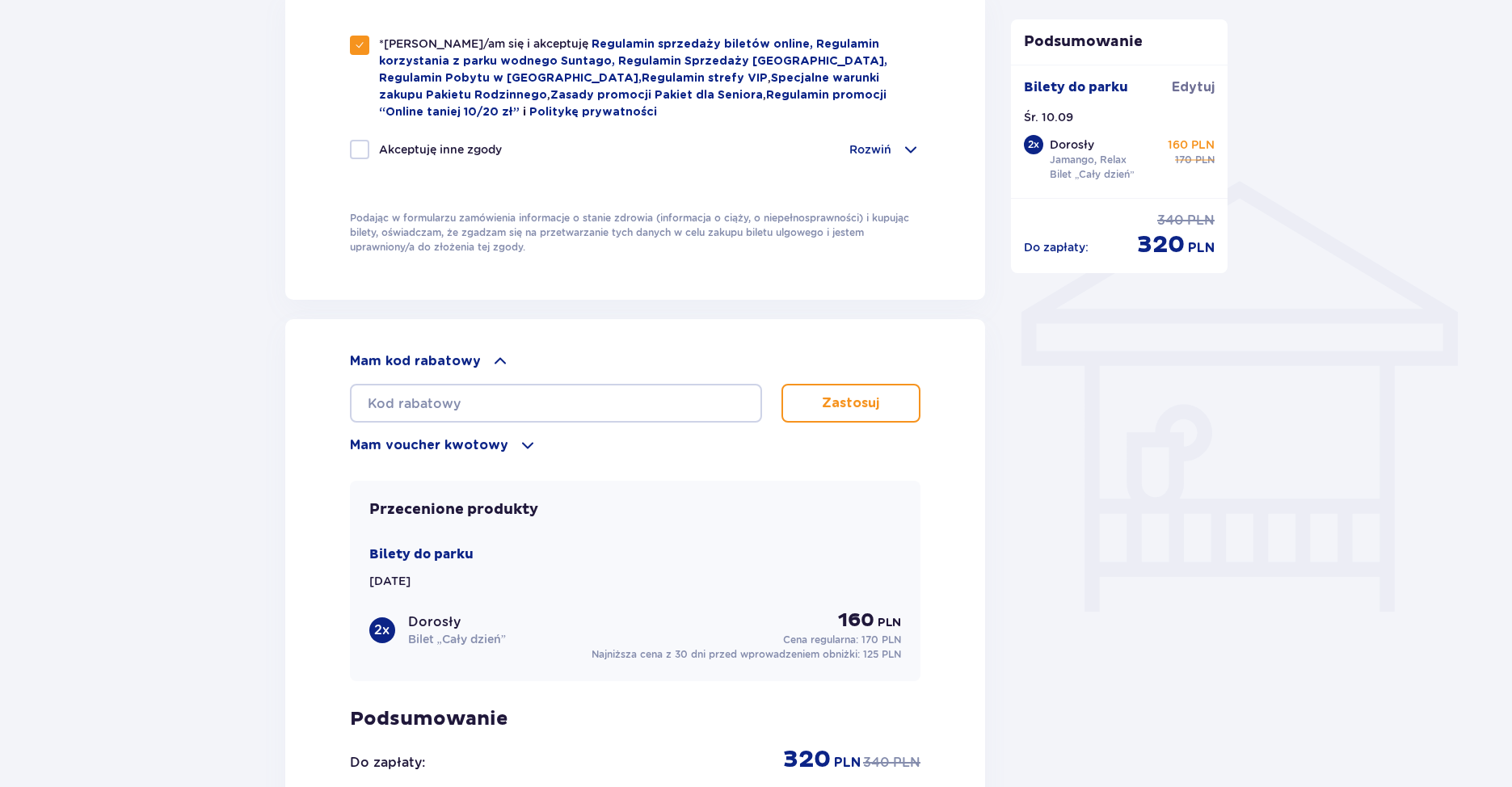
click at [451, 448] on p "Mam voucher kwotowy" at bounding box center [429, 446] width 159 height 18
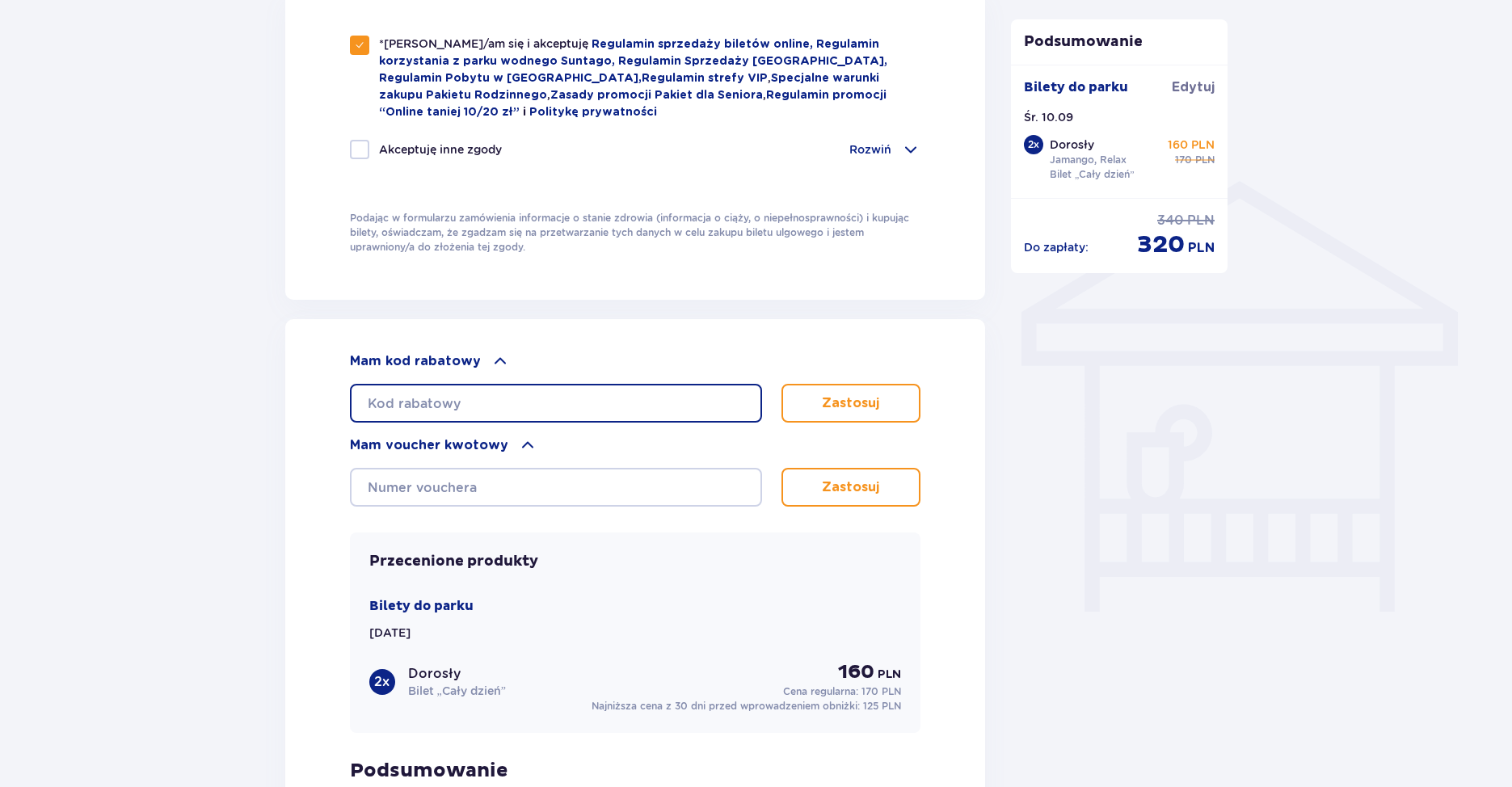
click at [530, 399] on input "text" at bounding box center [556, 404] width 412 height 39
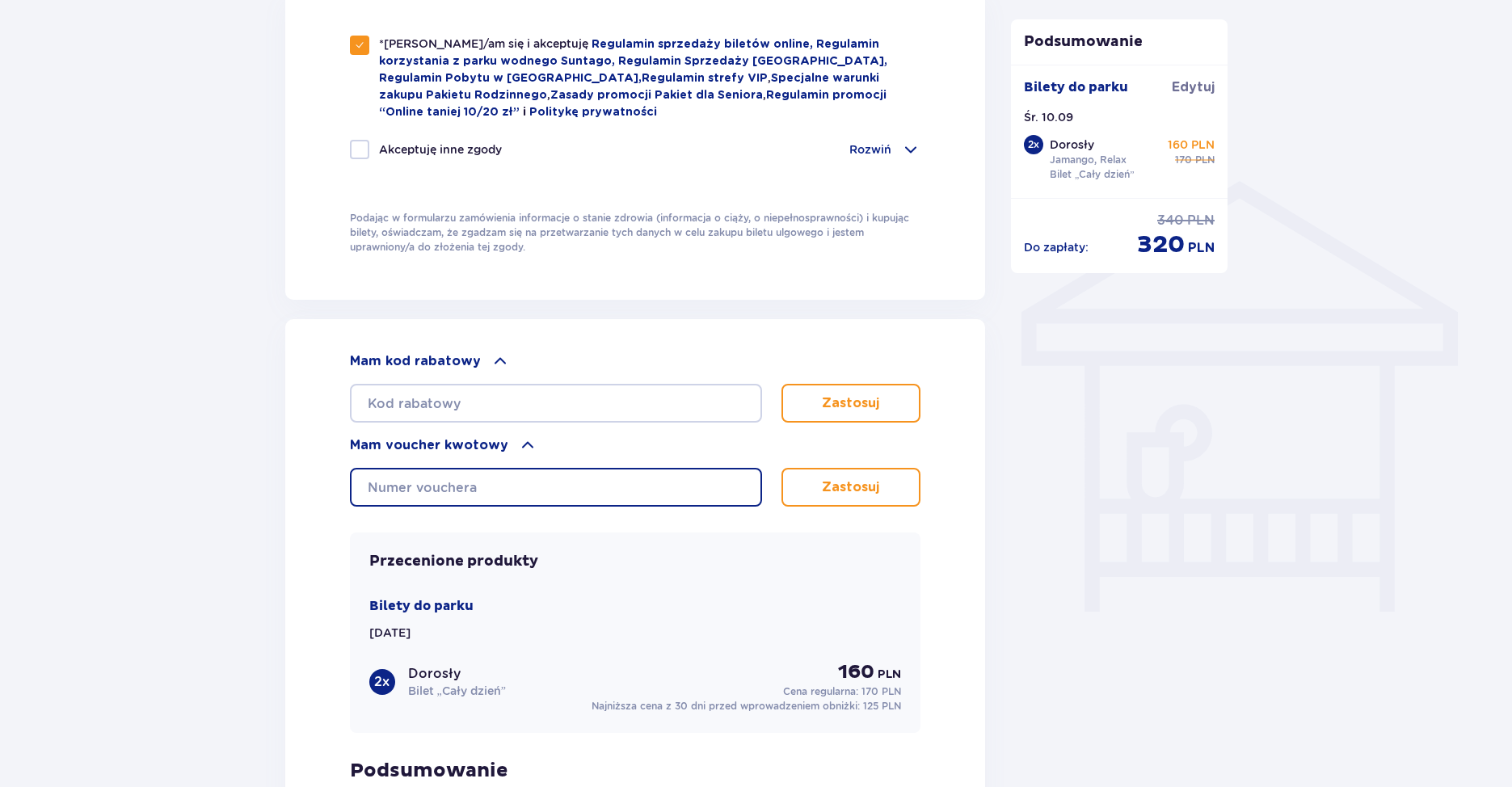
click at [568, 485] on input "text" at bounding box center [556, 488] width 412 height 39
paste input "6UYP5R-5GUXHF"
type input "6UYP5R-5GUXHF"
click at [805, 487] on button "Zastosuj" at bounding box center [851, 488] width 140 height 39
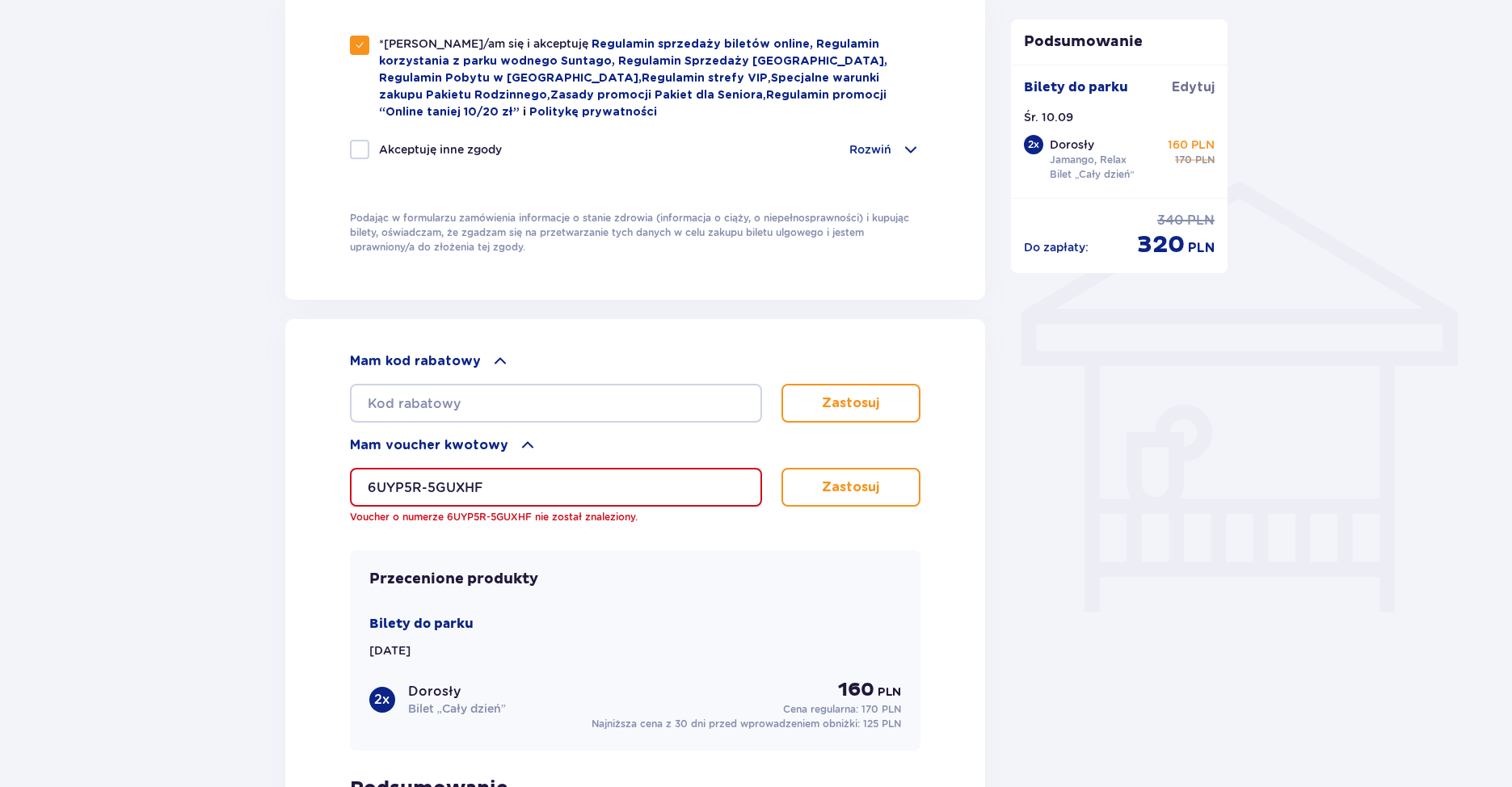
drag, startPoint x: 584, startPoint y: 490, endPoint x: 347, endPoint y: 462, distance: 238.6
click at [154, 445] on div "Zamówienie i płatność Dane kontaktowe Imię * [PERSON_NAME] * Kawiak Adres e-mai…" at bounding box center [756, 64] width 1512 height 2139
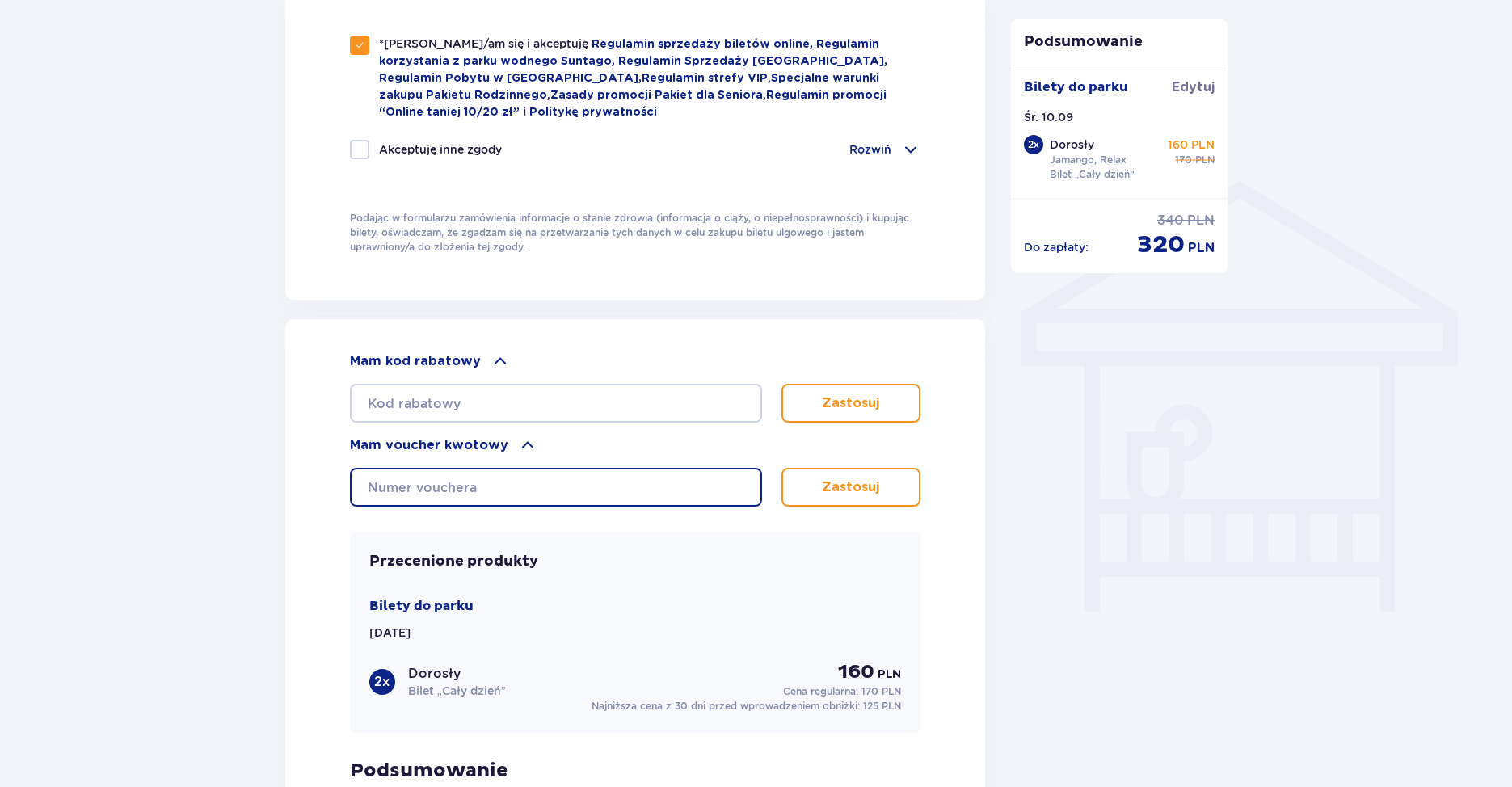
click at [560, 489] on input "text" at bounding box center [556, 488] width 412 height 39
paste input "6UYP5R-5GUXHF"
type input "6UYP5R-5GUXHF"
click at [836, 490] on p "Zastosuj" at bounding box center [850, 488] width 57 height 18
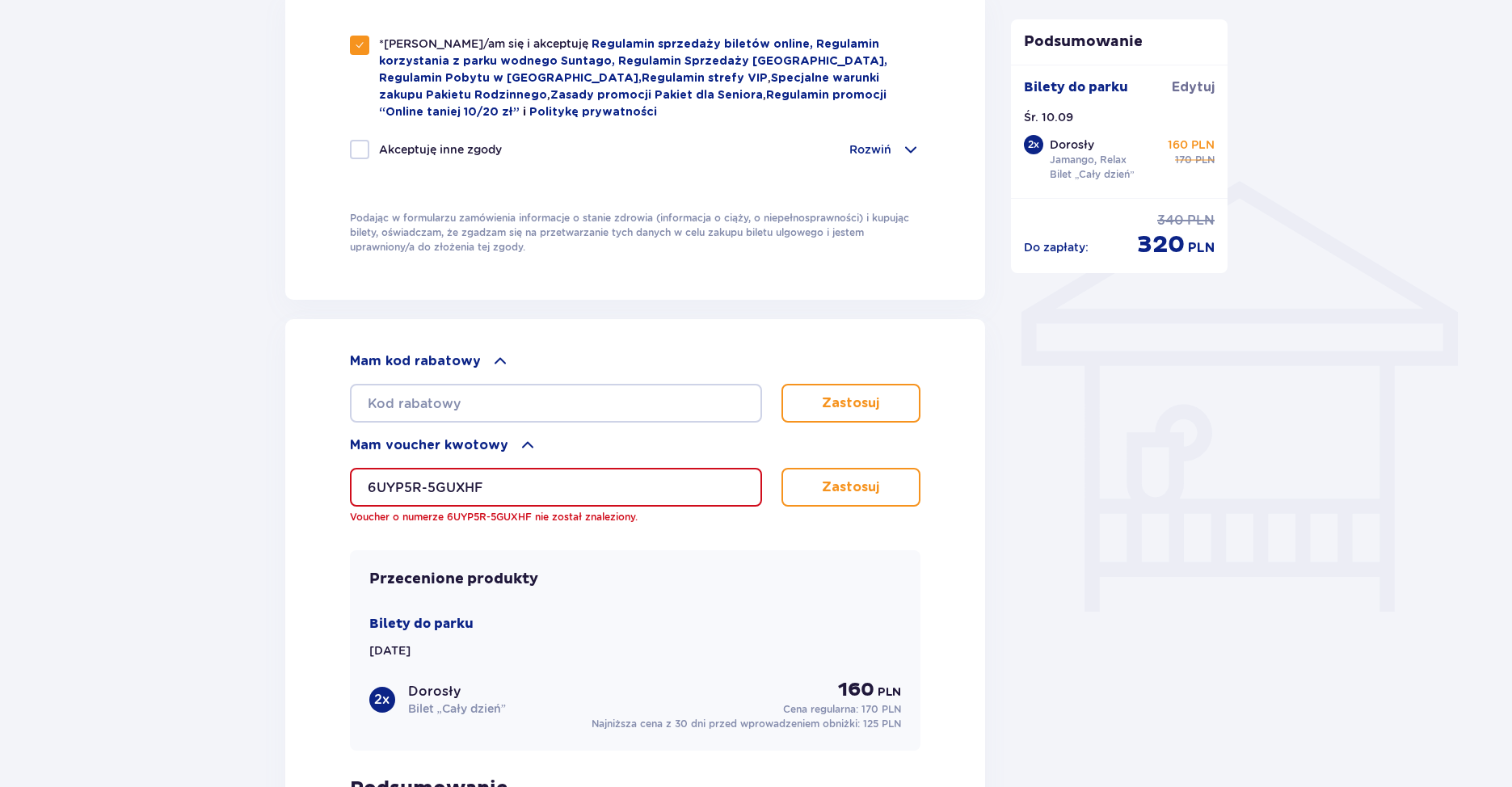
click at [836, 490] on p "Zastosuj" at bounding box center [850, 488] width 57 height 18
drag, startPoint x: 547, startPoint y: 470, endPoint x: 285, endPoint y: 469, distance: 262.0
click at [285, 469] on div "Mam kod rabatowy Zastosuj Mam voucher kwotowy 6UYP5R-5GUXHF Voucher o numerze 6…" at bounding box center [635, 637] width 700 height 637
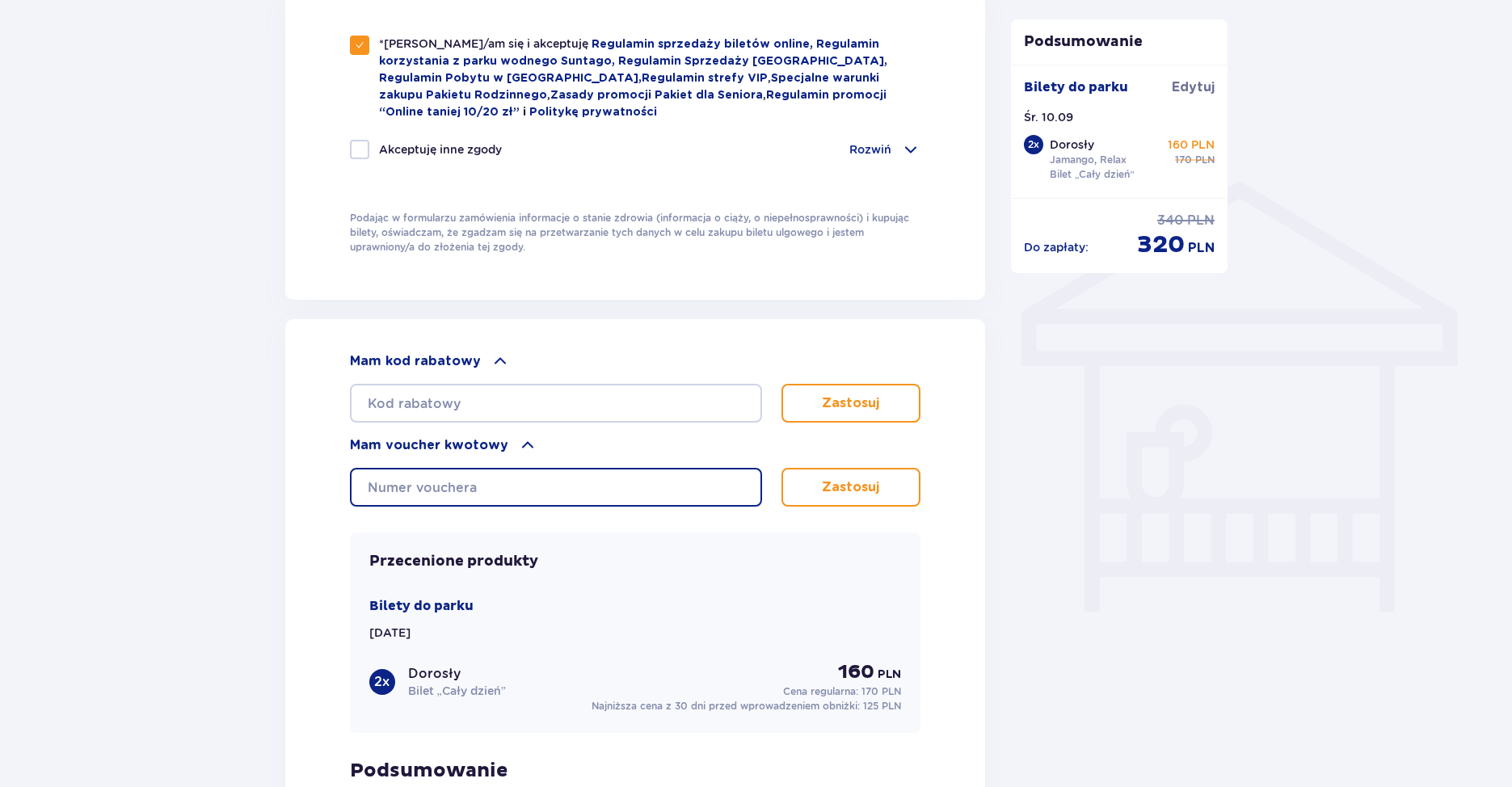
paste input "0620006118971507"
type input "0620006118971507"
click at [862, 485] on p "Zastosuj" at bounding box center [850, 488] width 57 height 18
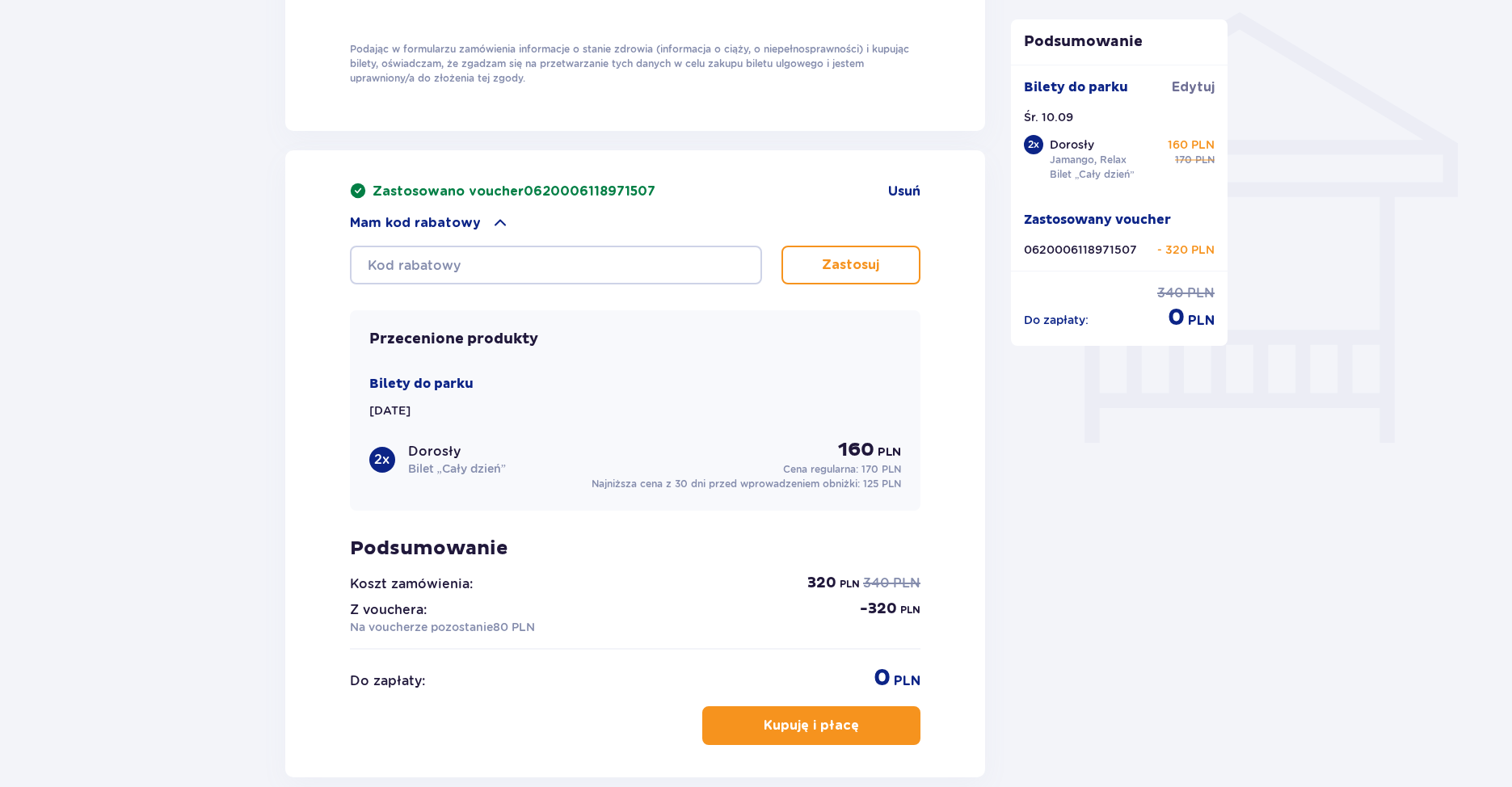
scroll to position [1455, 0]
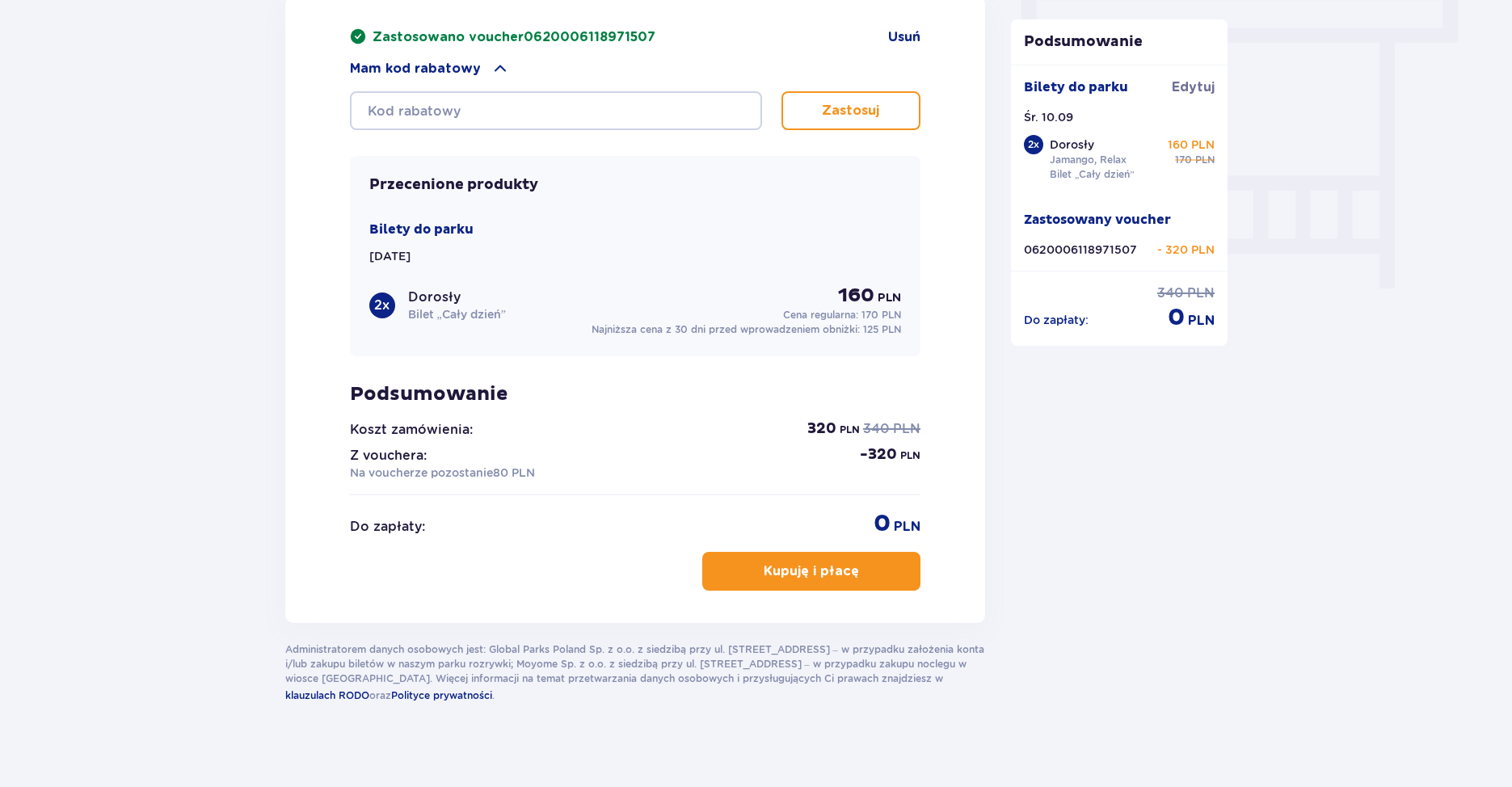
click at [778, 552] on button "Kupuję i płacę" at bounding box center [811, 571] width 218 height 39
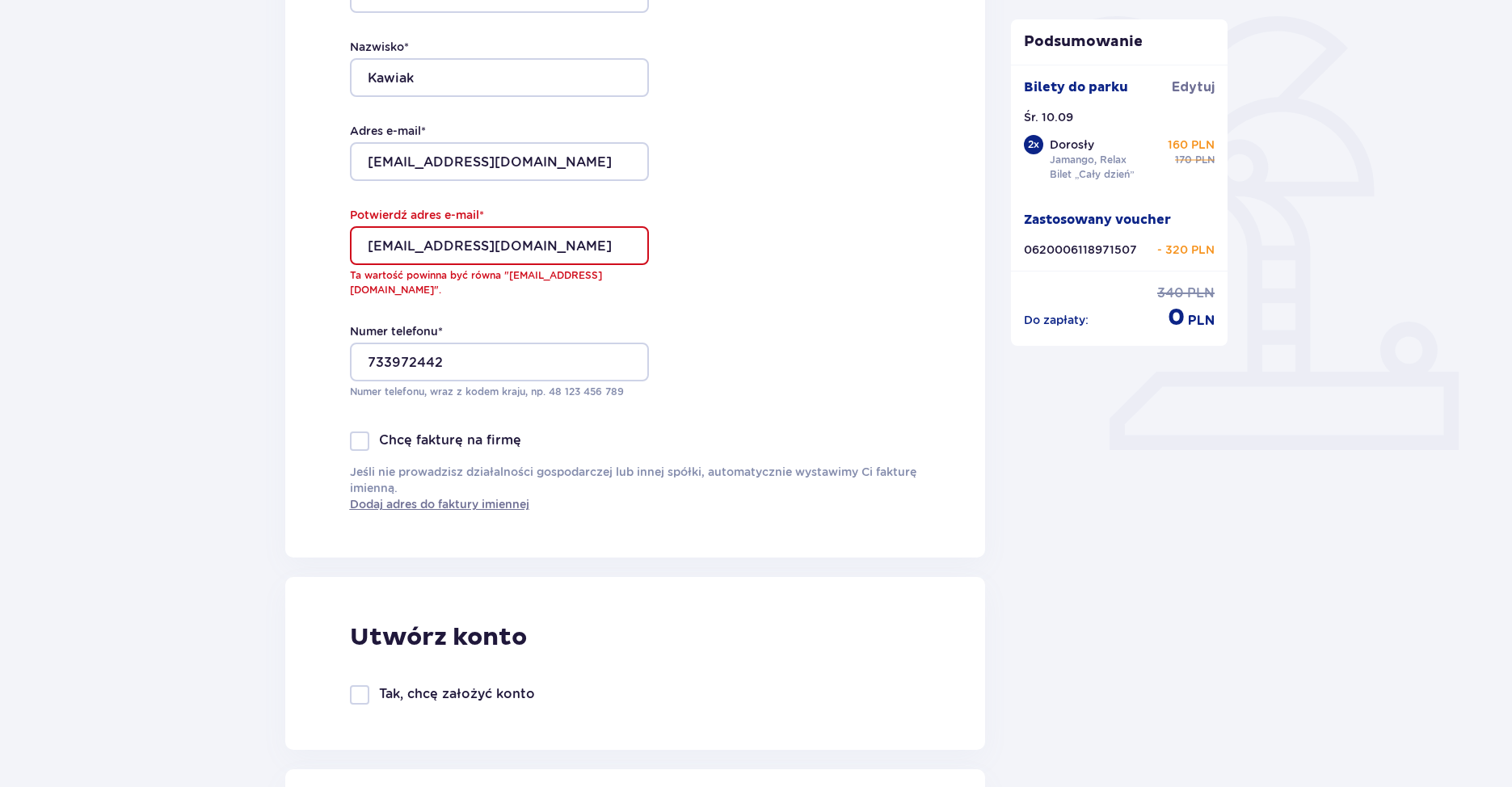
scroll to position [368, 0]
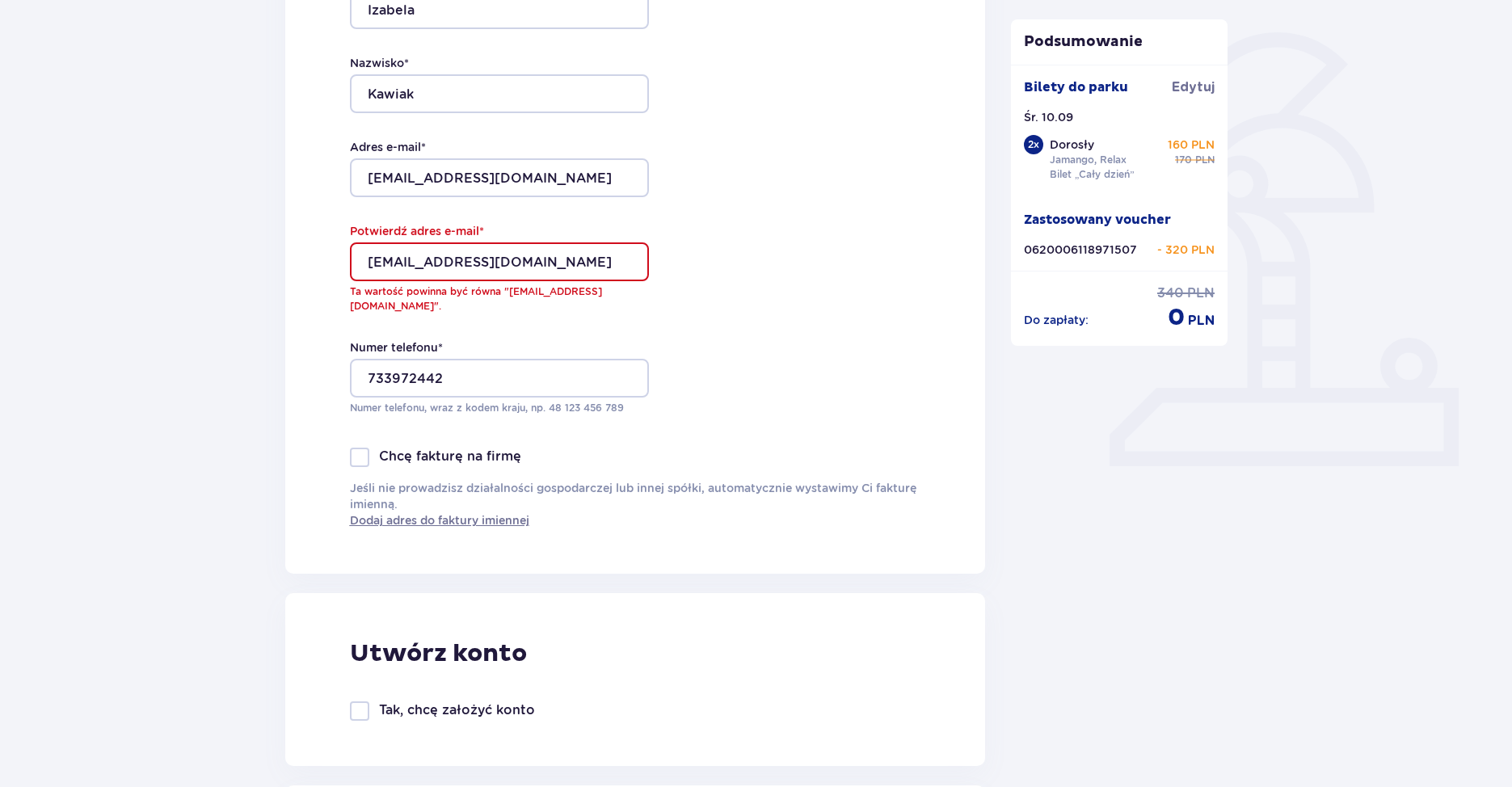
click at [364, 256] on input "[EMAIL_ADDRESS][DOMAIN_NAME]" at bounding box center [500, 262] width 299 height 39
click at [371, 270] on input "[EMAIL_ADDRESS][DOMAIN_NAME]" at bounding box center [500, 262] width 299 height 39
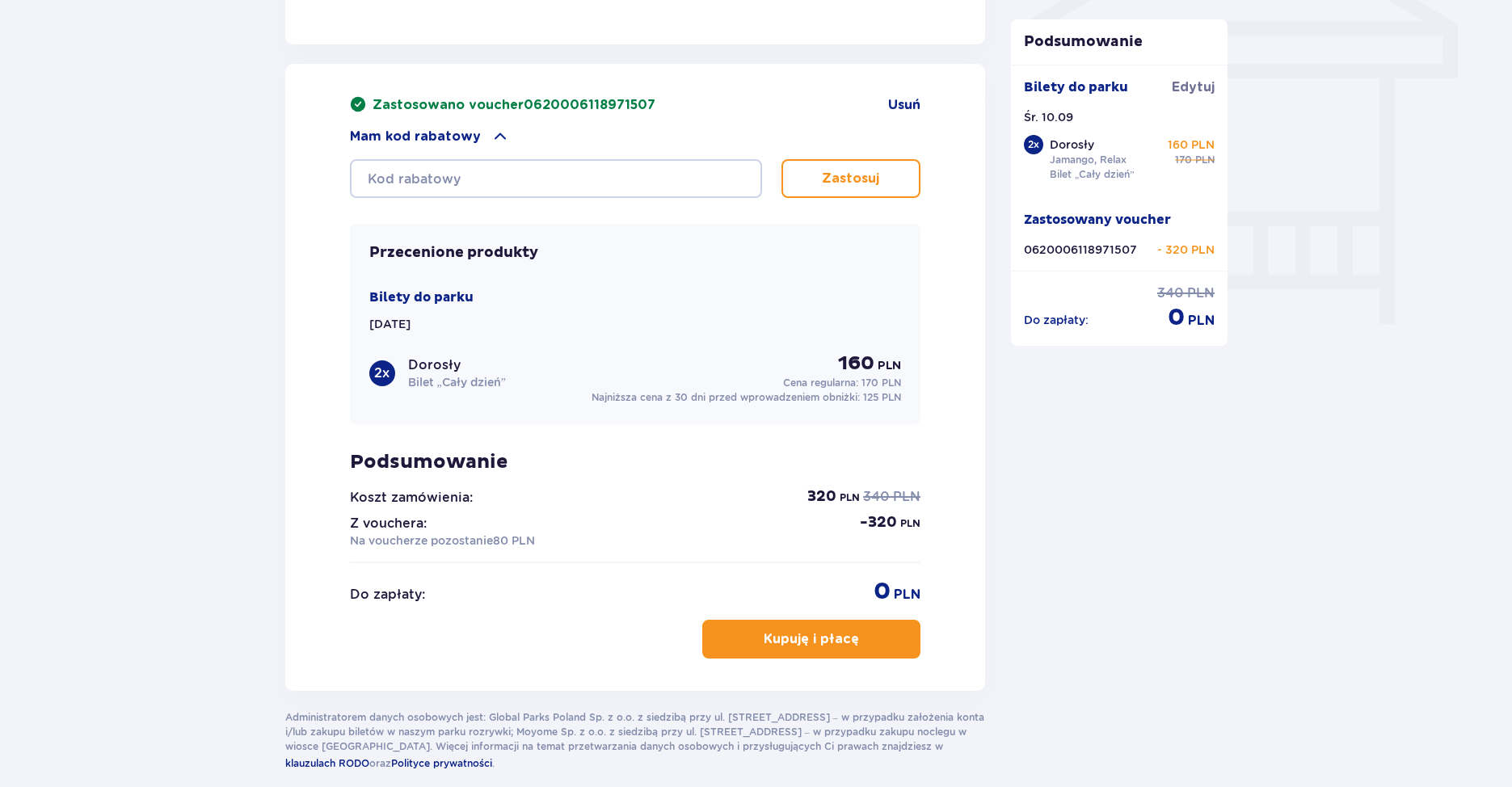
type input "[EMAIL_ADDRESS][DOMAIN_NAME]"
click at [806, 630] on p "Kupuję i płacę" at bounding box center [811, 639] width 95 height 18
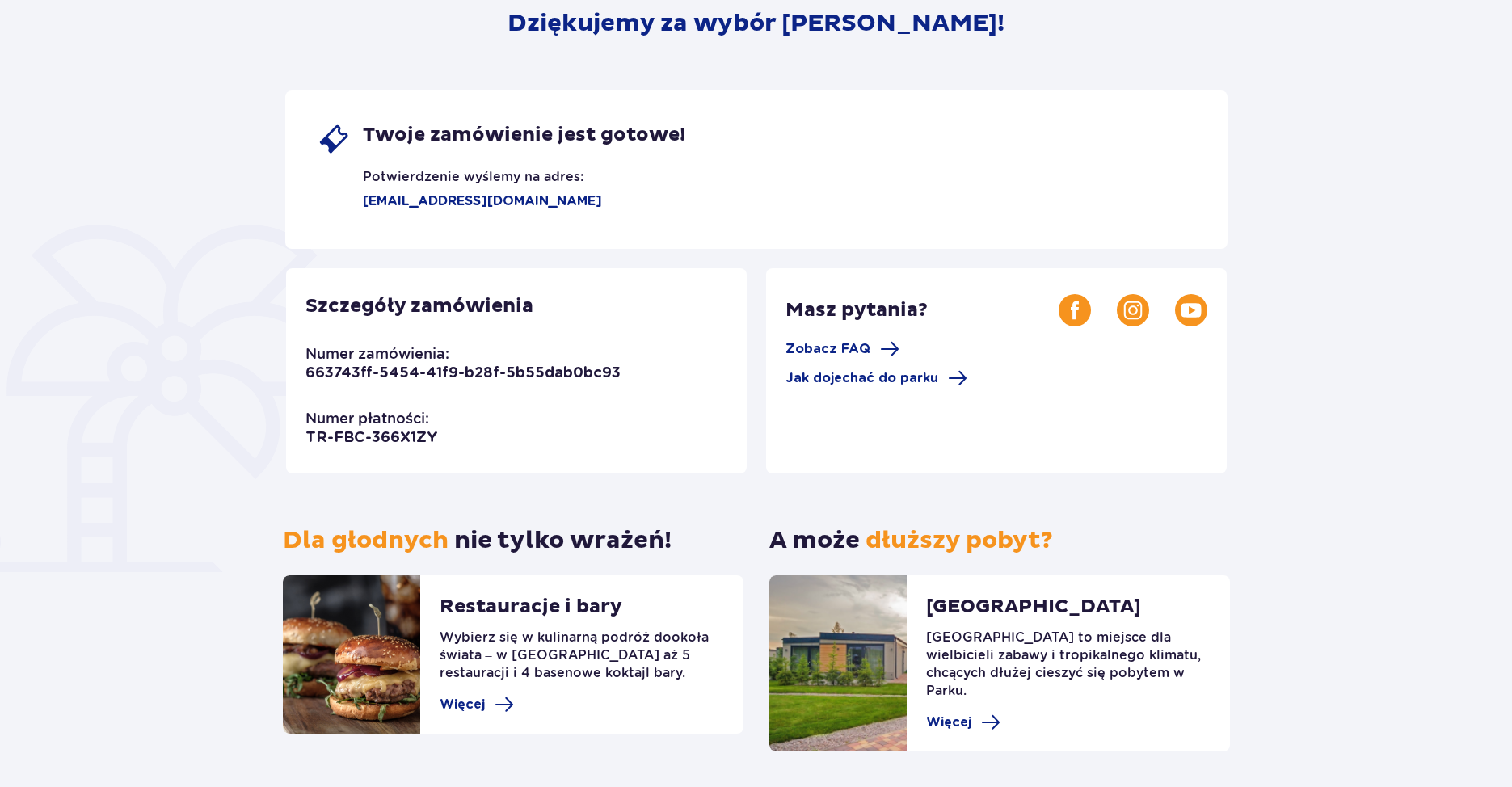
scroll to position [258, 0]
